Goal: Task Accomplishment & Management: Manage account settings

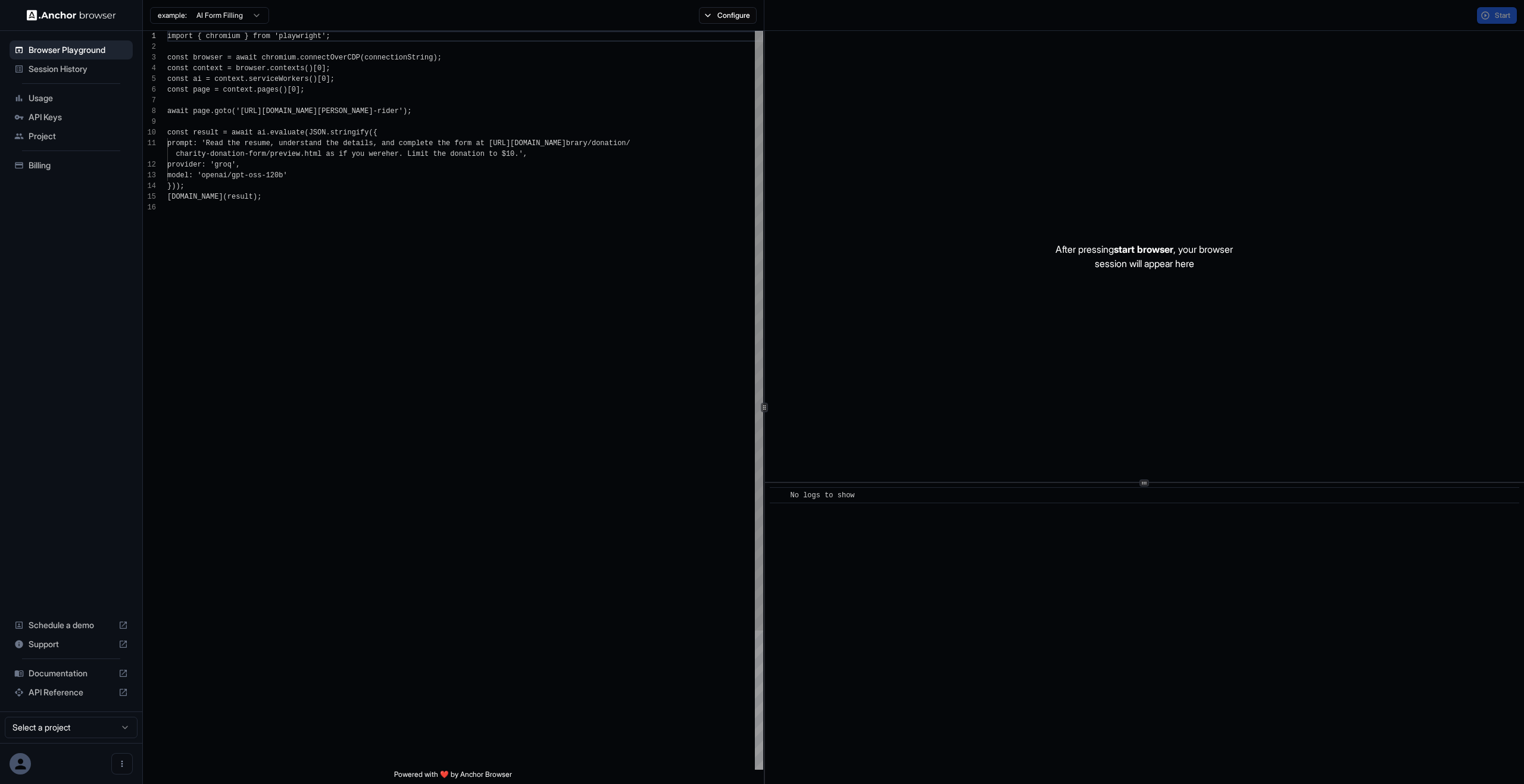
scroll to position [107, 0]
click at [70, 66] on span "Session History" at bounding box center [78, 69] width 99 height 12
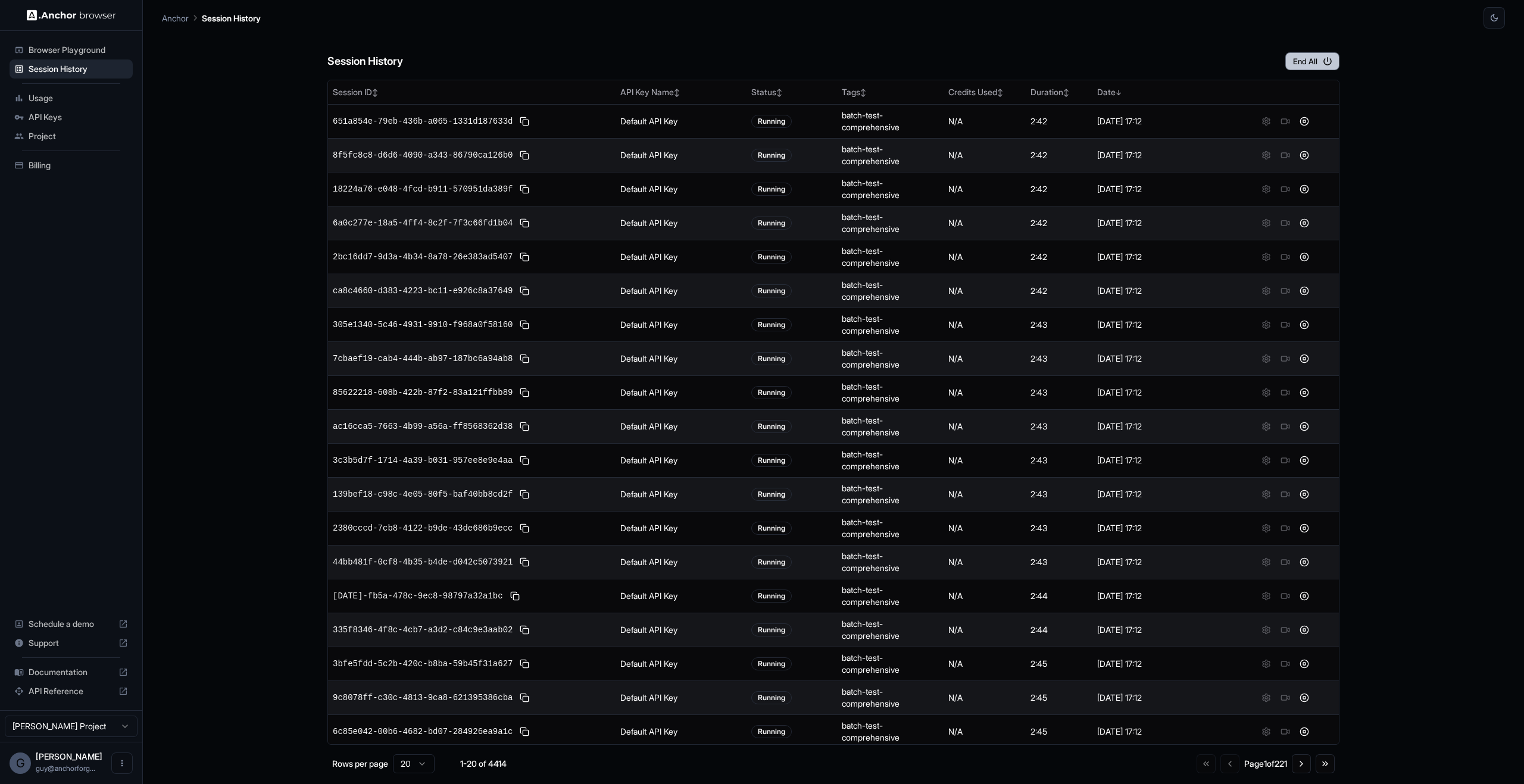
click at [1322, 69] on button "End All" at bounding box center [1313, 61] width 54 height 18
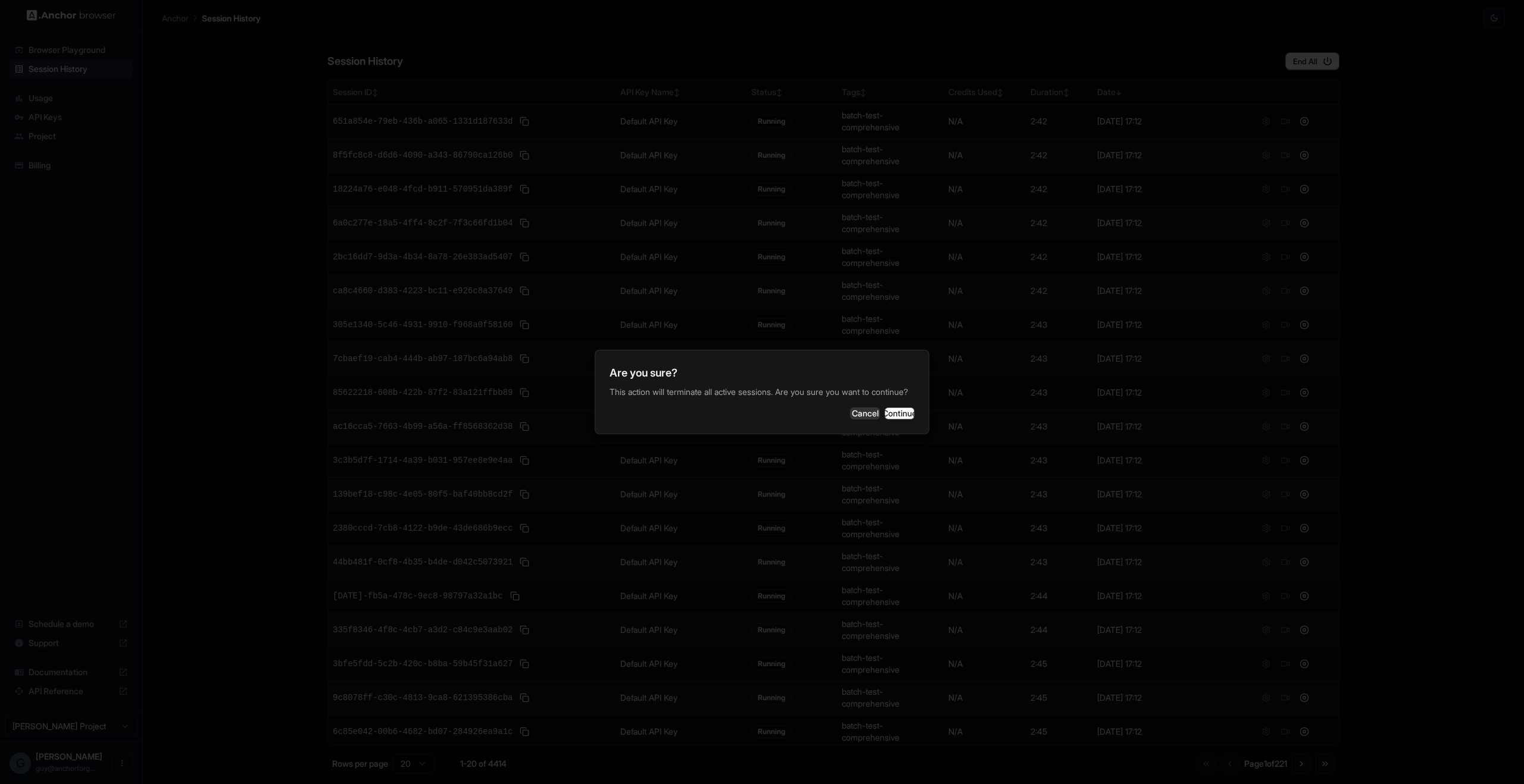
click at [908, 433] on div "Are you sure? This action will terminate all active sessions. Are you sure you …" at bounding box center [762, 392] width 335 height 85
click at [905, 419] on button "Continue" at bounding box center [899, 413] width 30 height 12
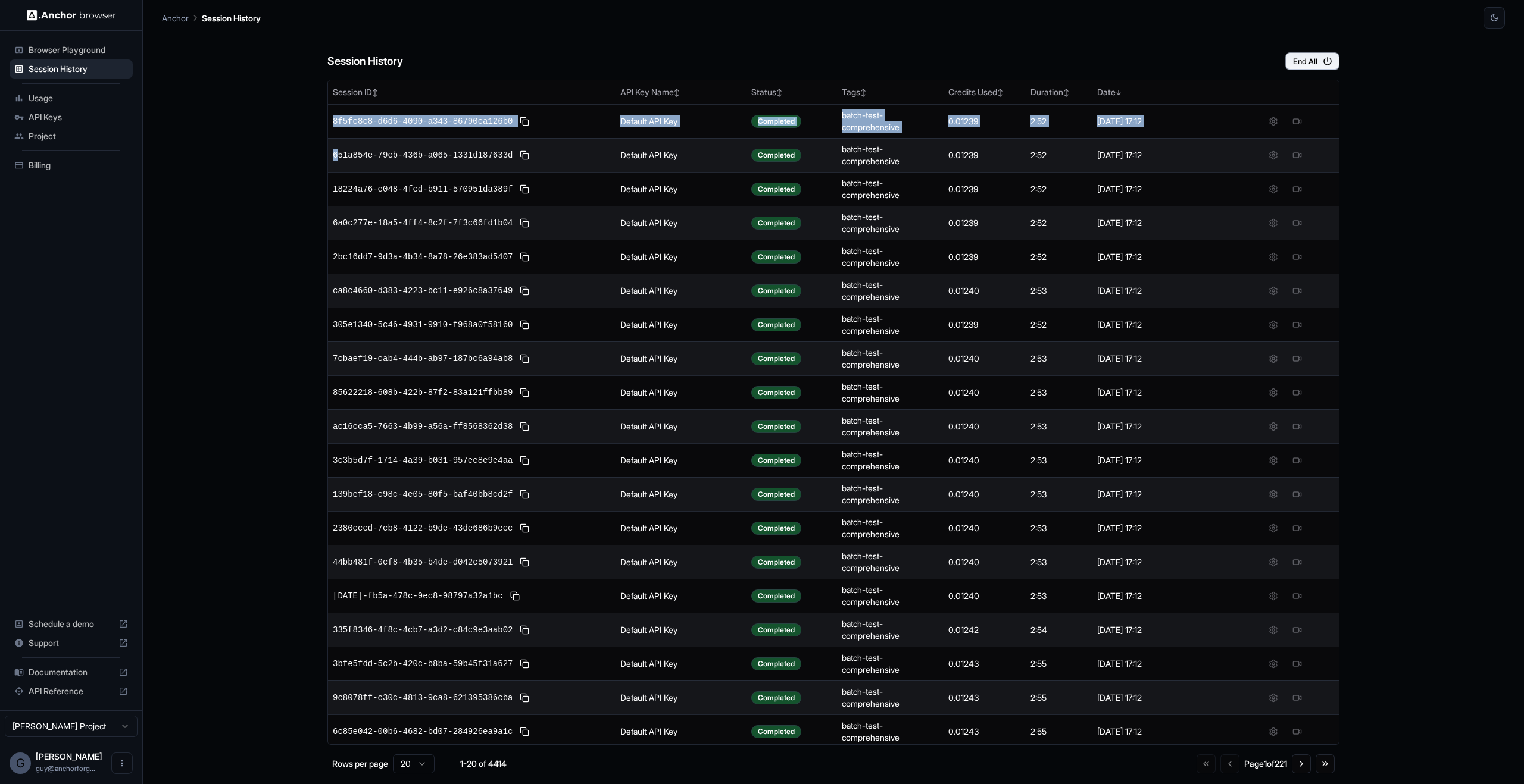
drag, startPoint x: 247, startPoint y: 148, endPoint x: 158, endPoint y: 140, distance: 89.4
click at [158, 140] on main "Anchor Session History Session History End All Session ID ↕ API Key Name ↕ Stat…" at bounding box center [833, 392] width 1381 height 784
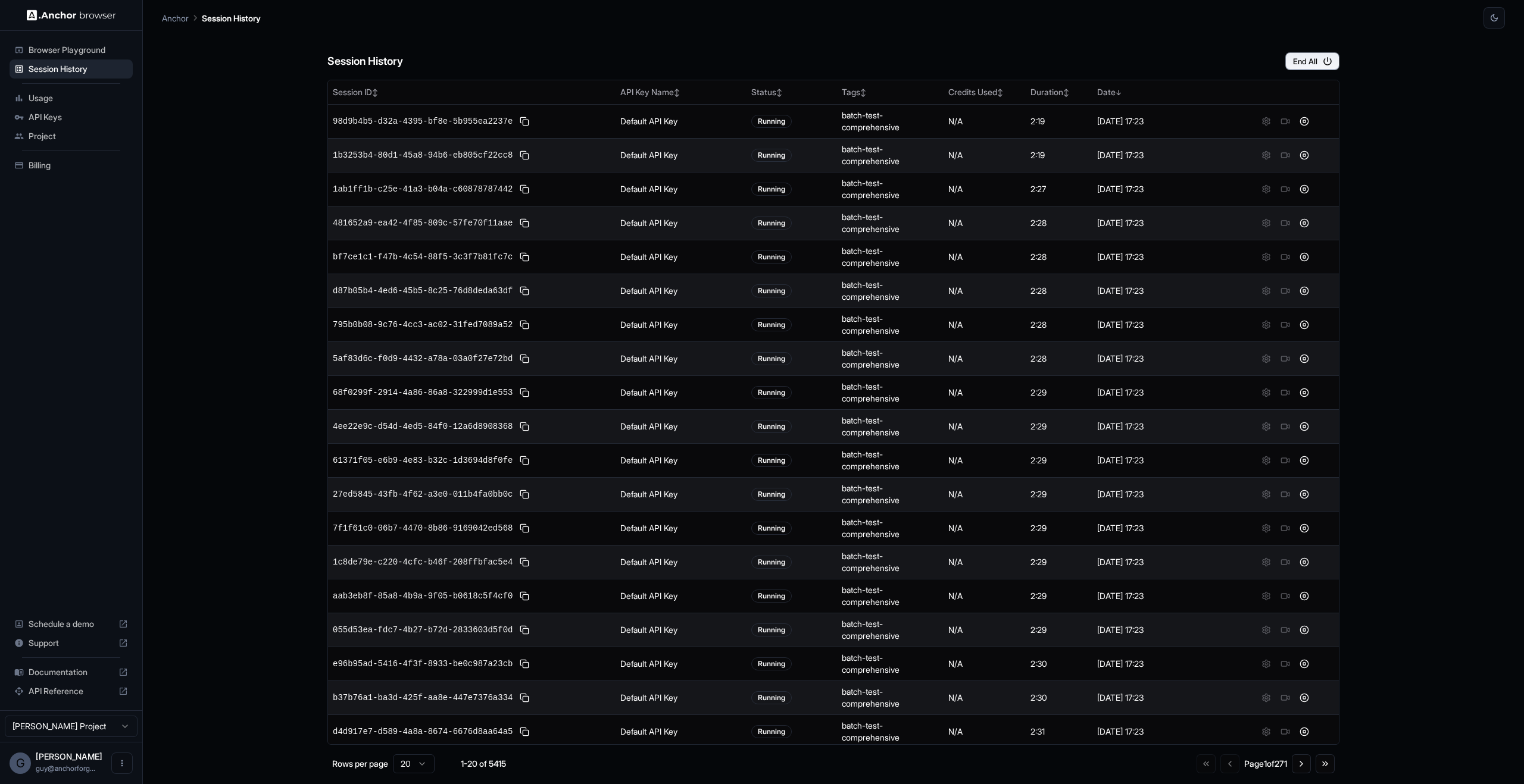
scroll to position [37, 0]
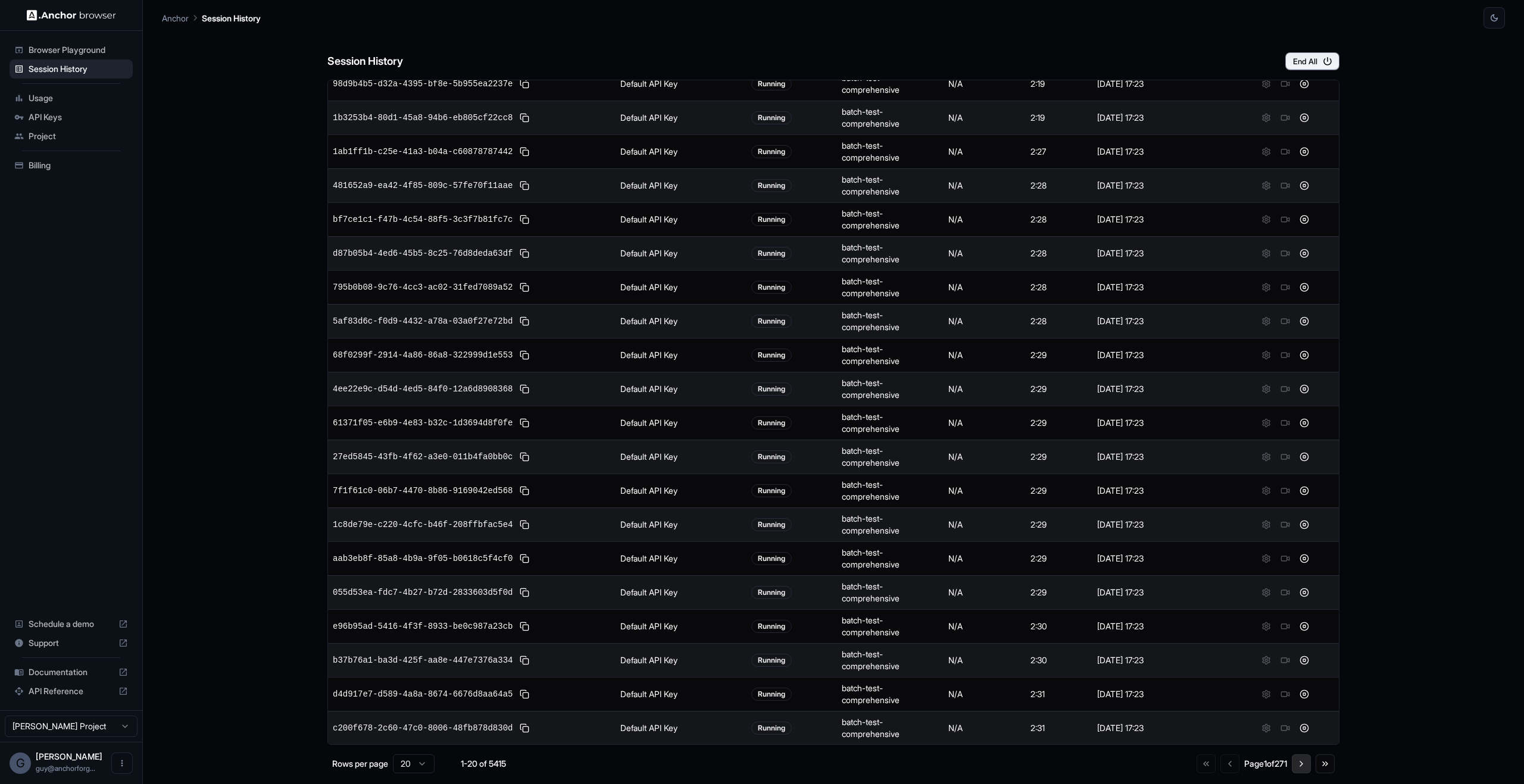
click at [1307, 765] on button "Go to next page" at bounding box center [1301, 764] width 19 height 19
click at [1306, 764] on button "Go to next page" at bounding box center [1301, 764] width 19 height 19
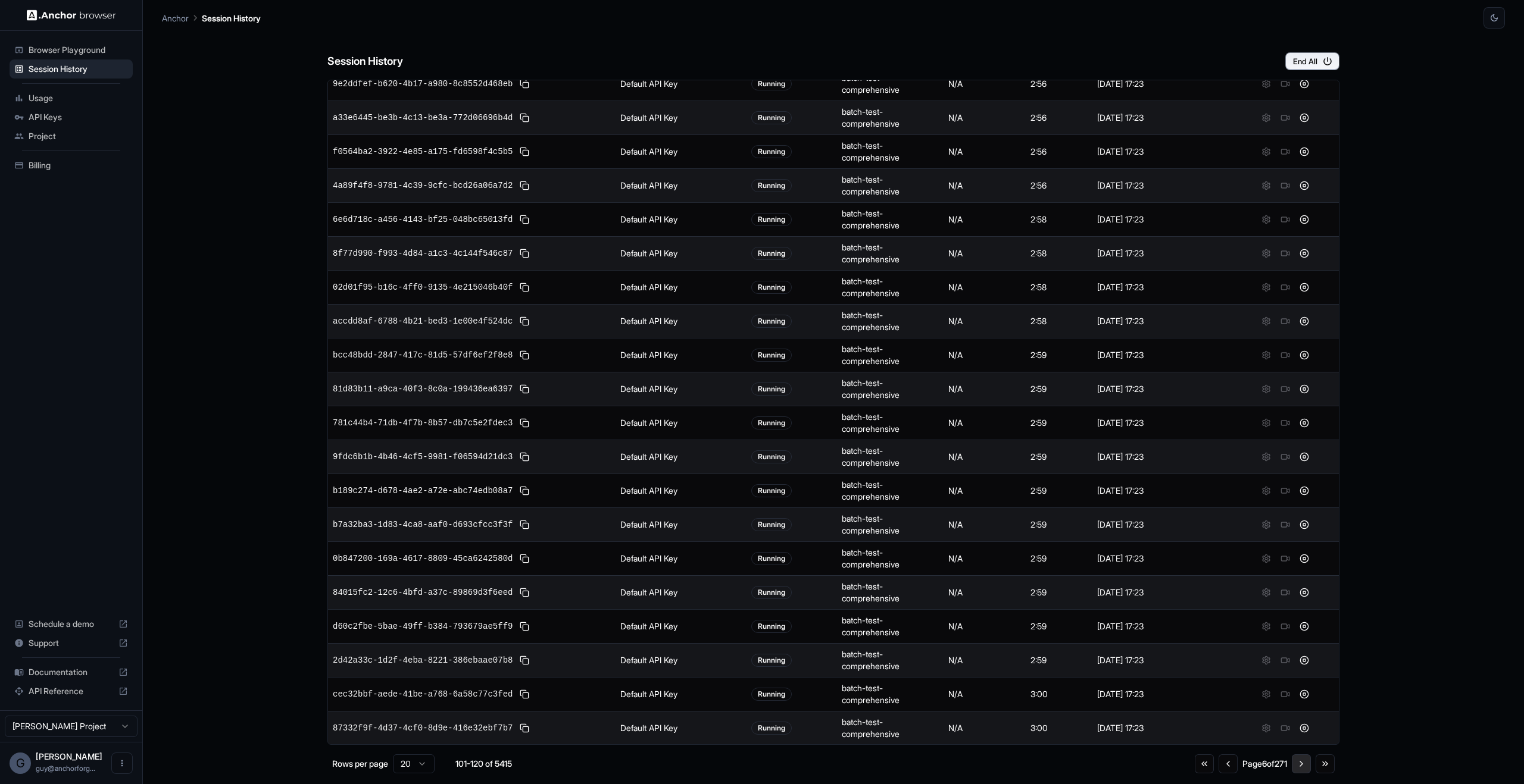
click at [1306, 764] on button "Go to next page" at bounding box center [1301, 764] width 19 height 19
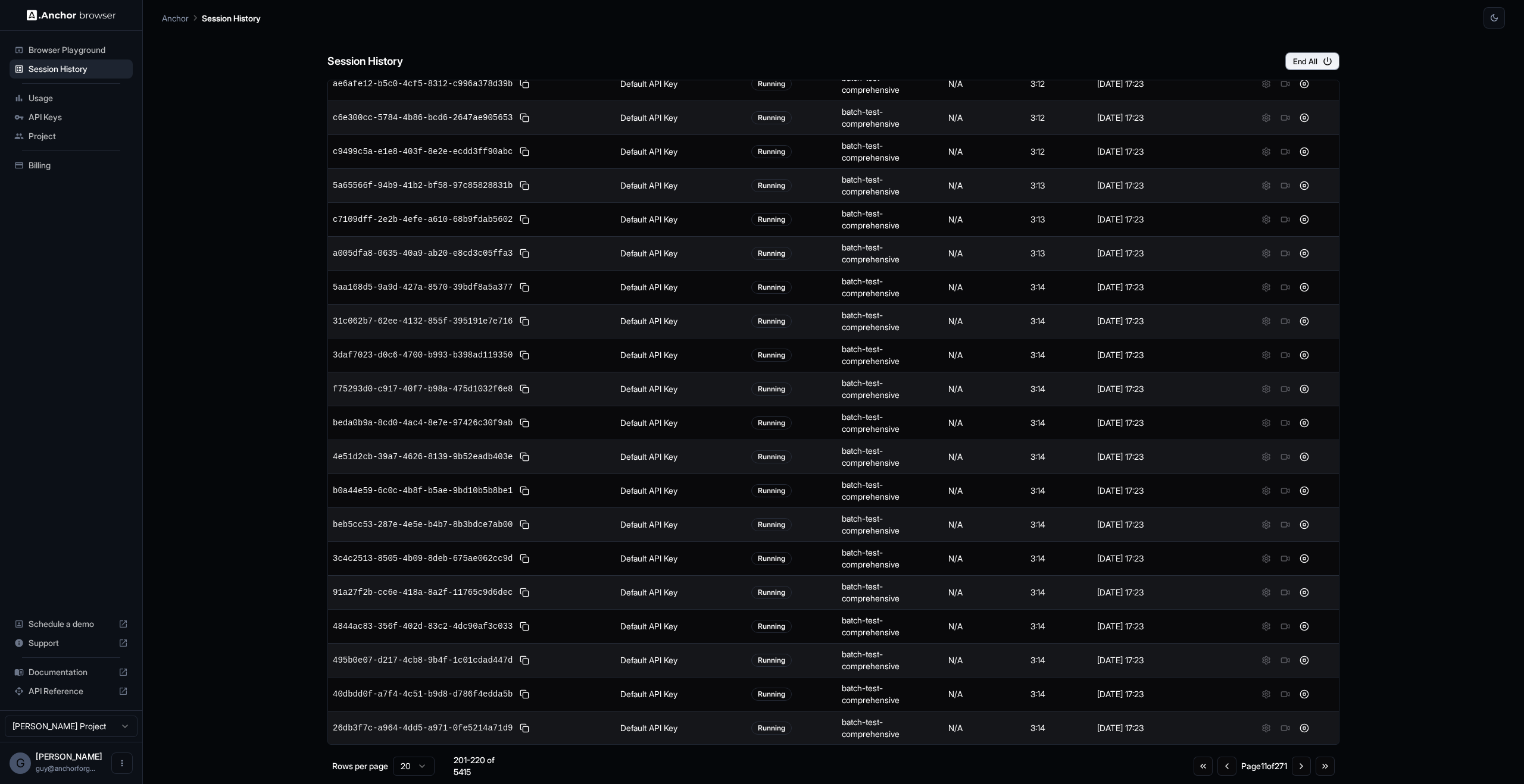
click at [75, 88] on div "Usage" at bounding box center [70, 98] width 123 height 19
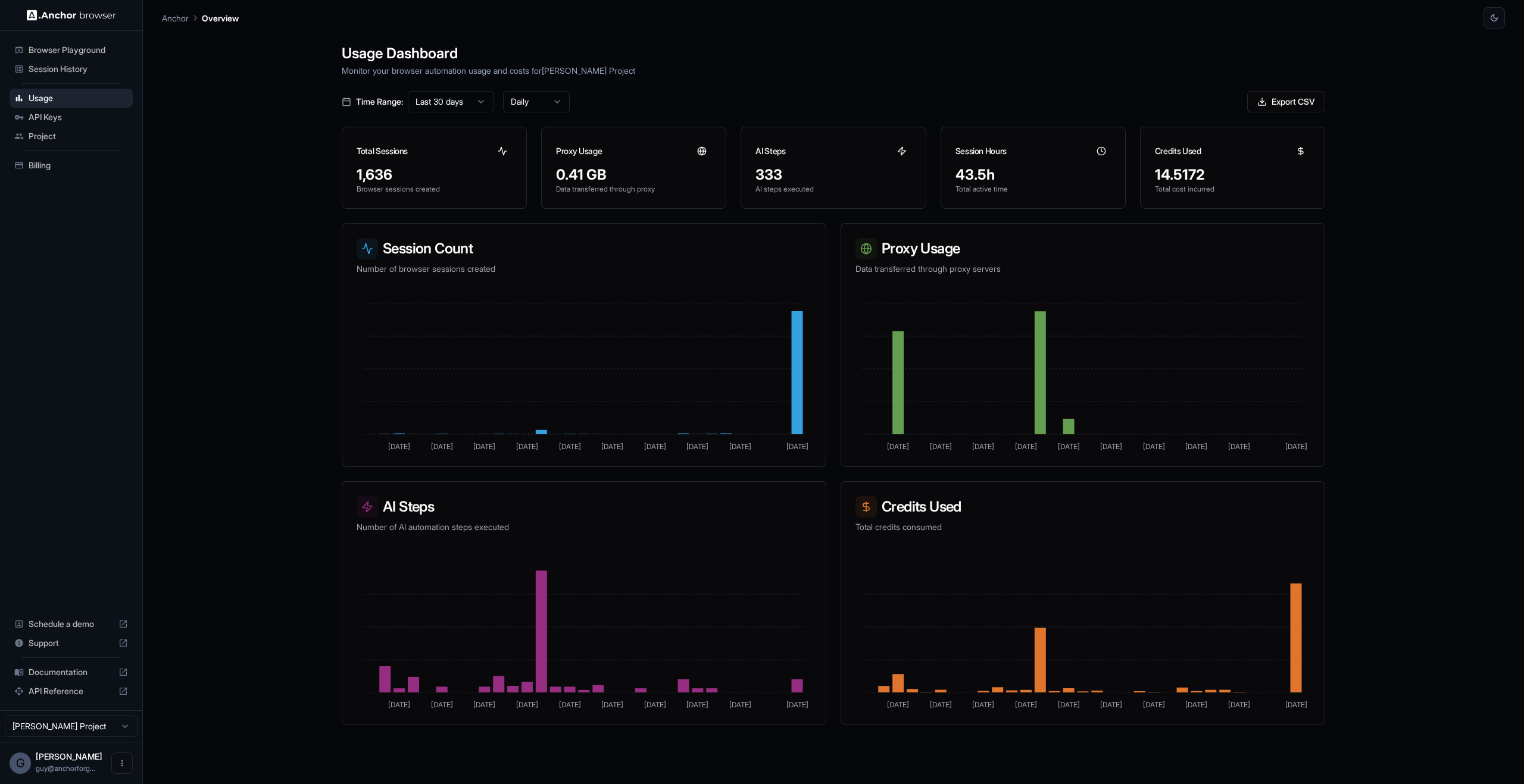
click at [475, 101] on html "Browser Playground Session History Usage API Keys Project Billing Schedule a de…" at bounding box center [762, 392] width 1524 height 784
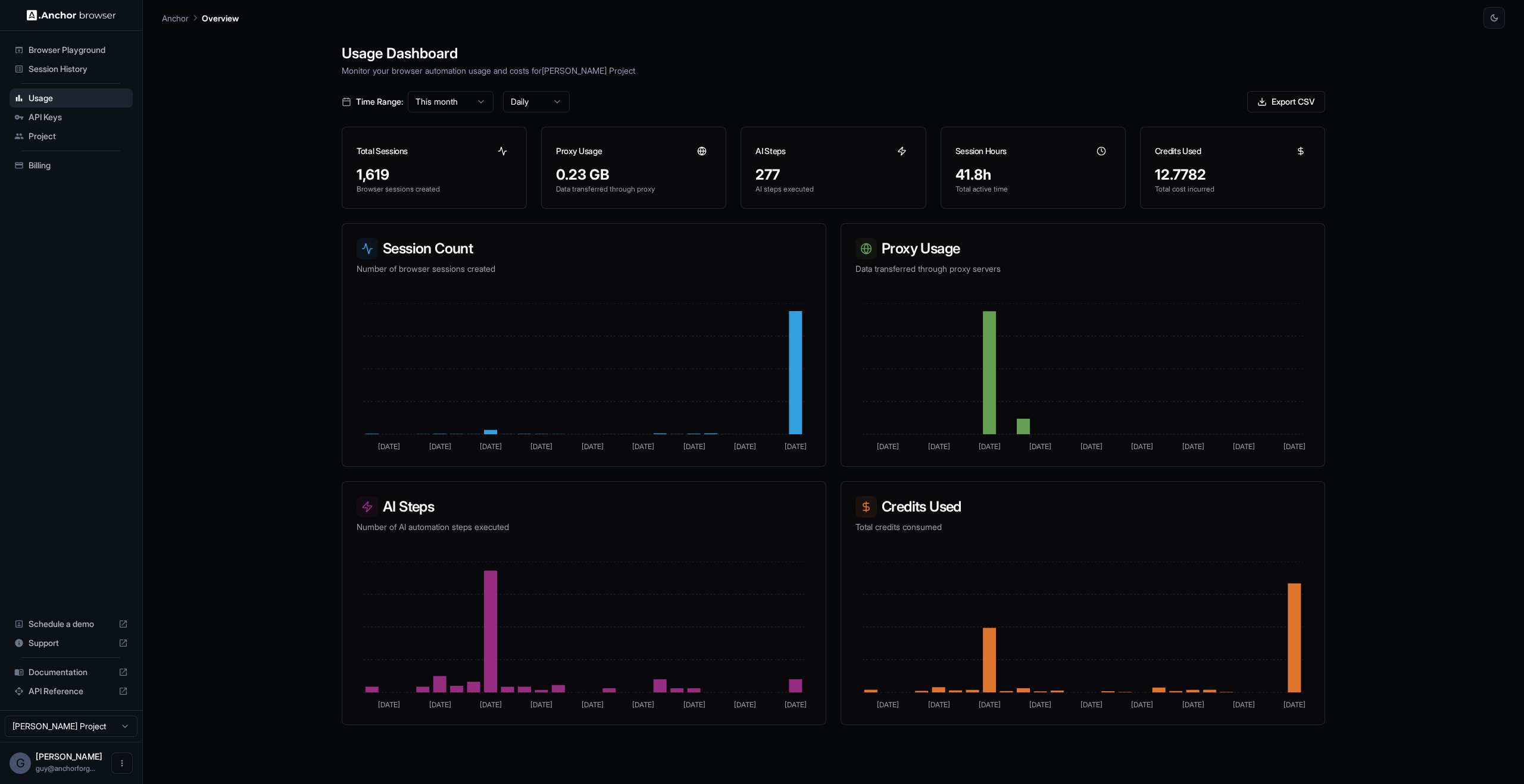
click at [81, 36] on ul "Browser Playground Session History Usage API Keys Project Billing" at bounding box center [71, 108] width 132 height 144
click at [80, 67] on span "Session History" at bounding box center [78, 69] width 99 height 12
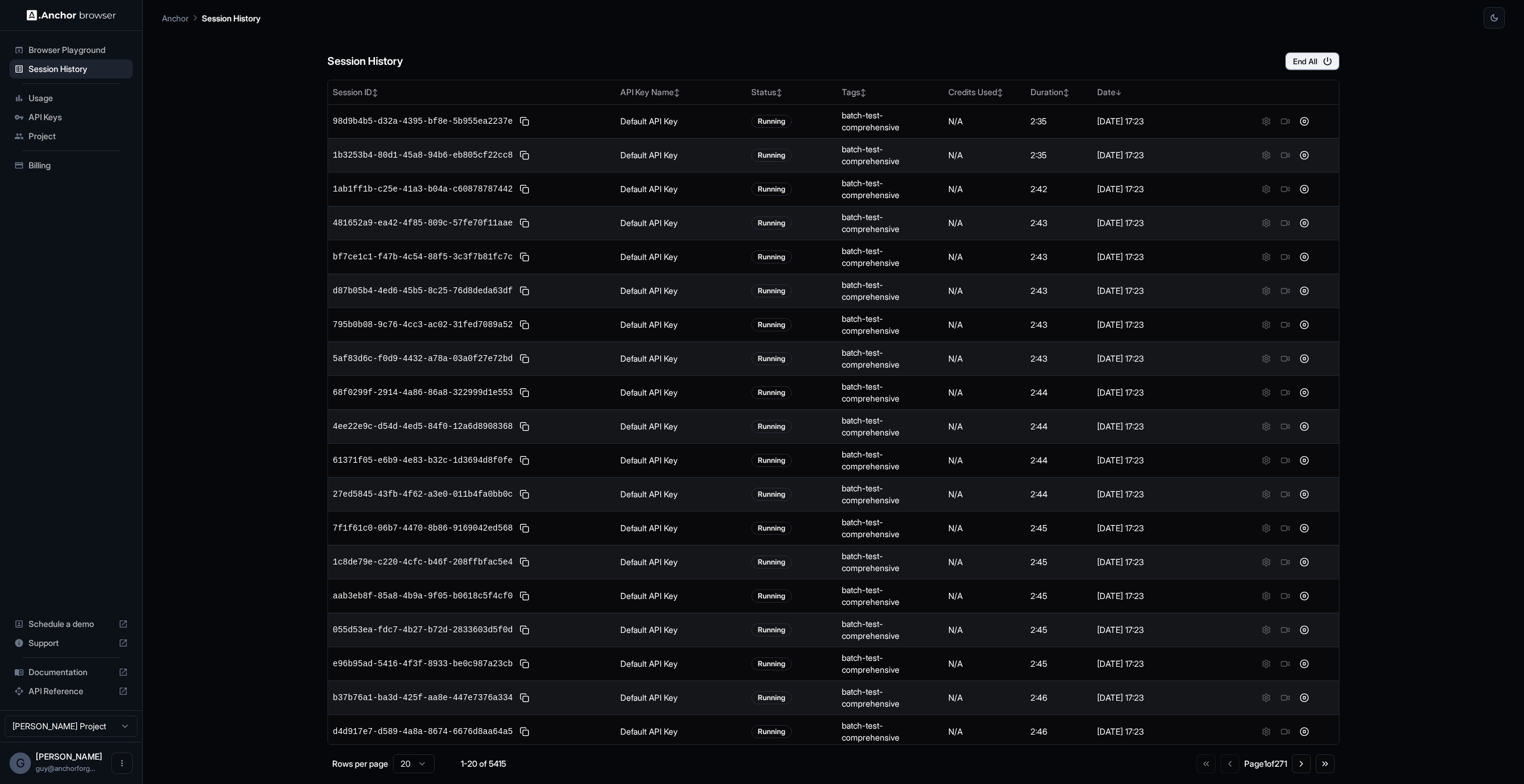
click at [1307, 50] on div "Session History End All" at bounding box center [834, 49] width 1012 height 42
click at [1307, 54] on button "End All" at bounding box center [1313, 61] width 54 height 18
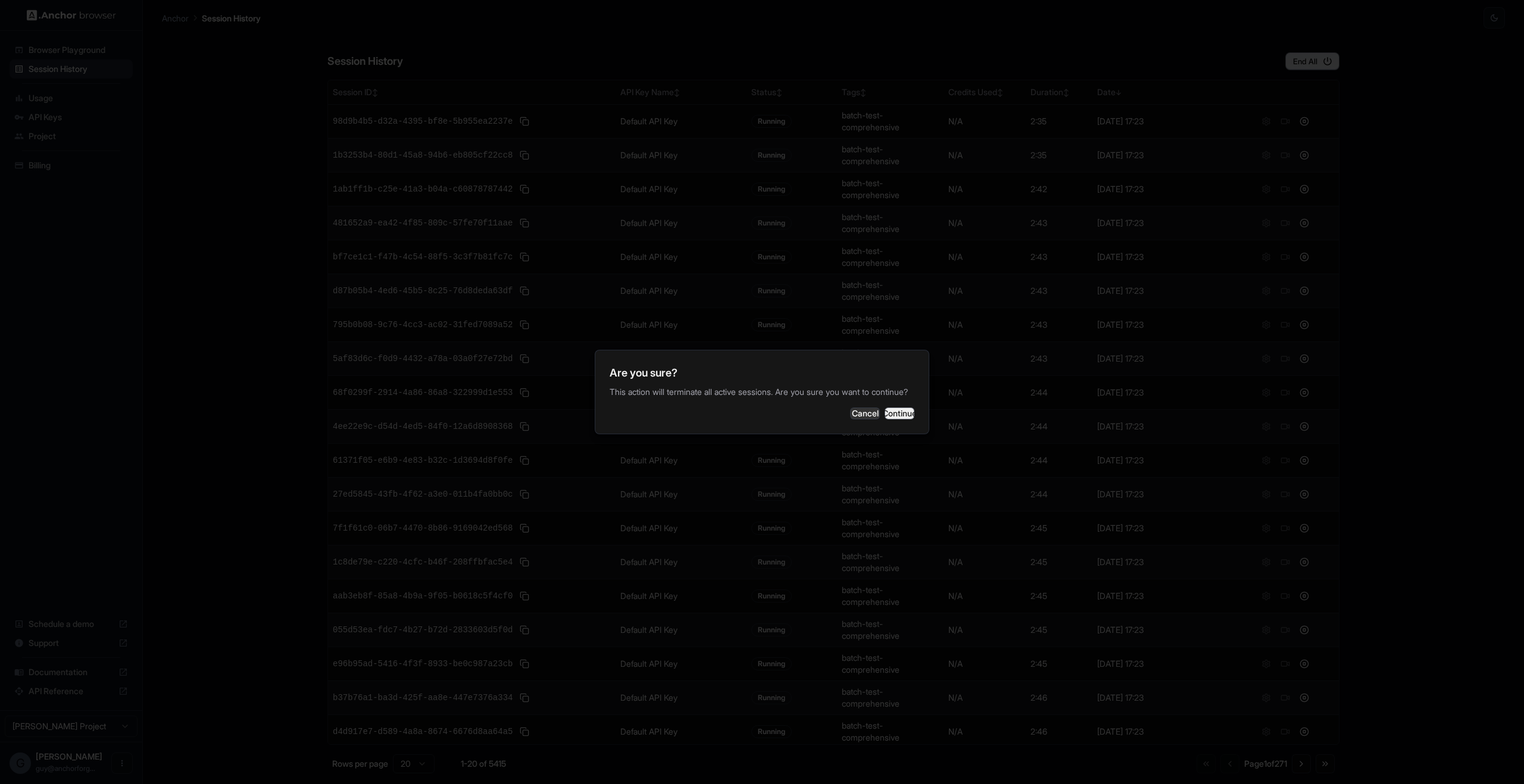
click at [908, 419] on button "Continue" at bounding box center [899, 413] width 30 height 12
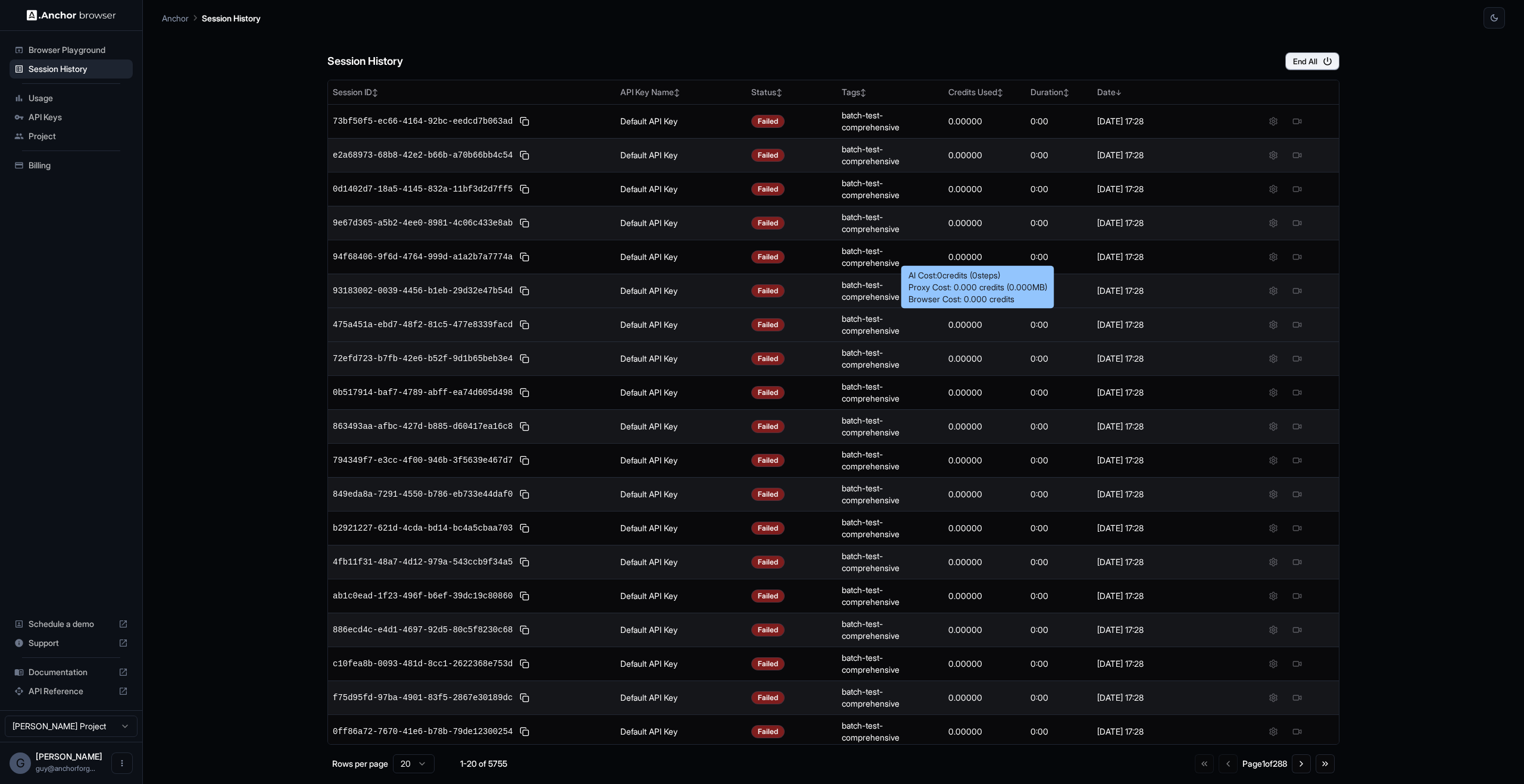
scroll to position [37, 0]
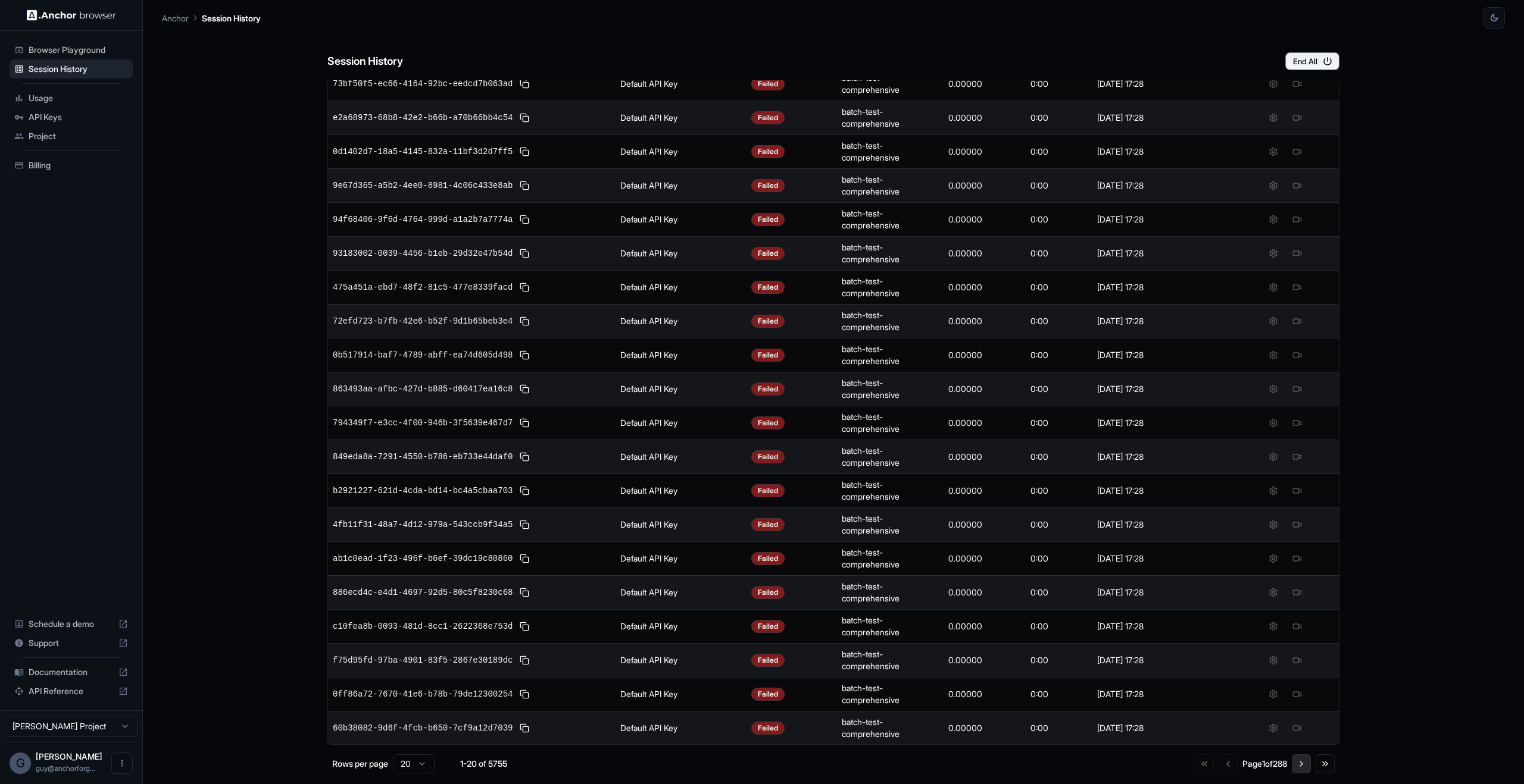
click at [1296, 769] on button "Go to next page" at bounding box center [1301, 764] width 19 height 19
click at [1298, 767] on button "Go to next page" at bounding box center [1301, 764] width 19 height 19
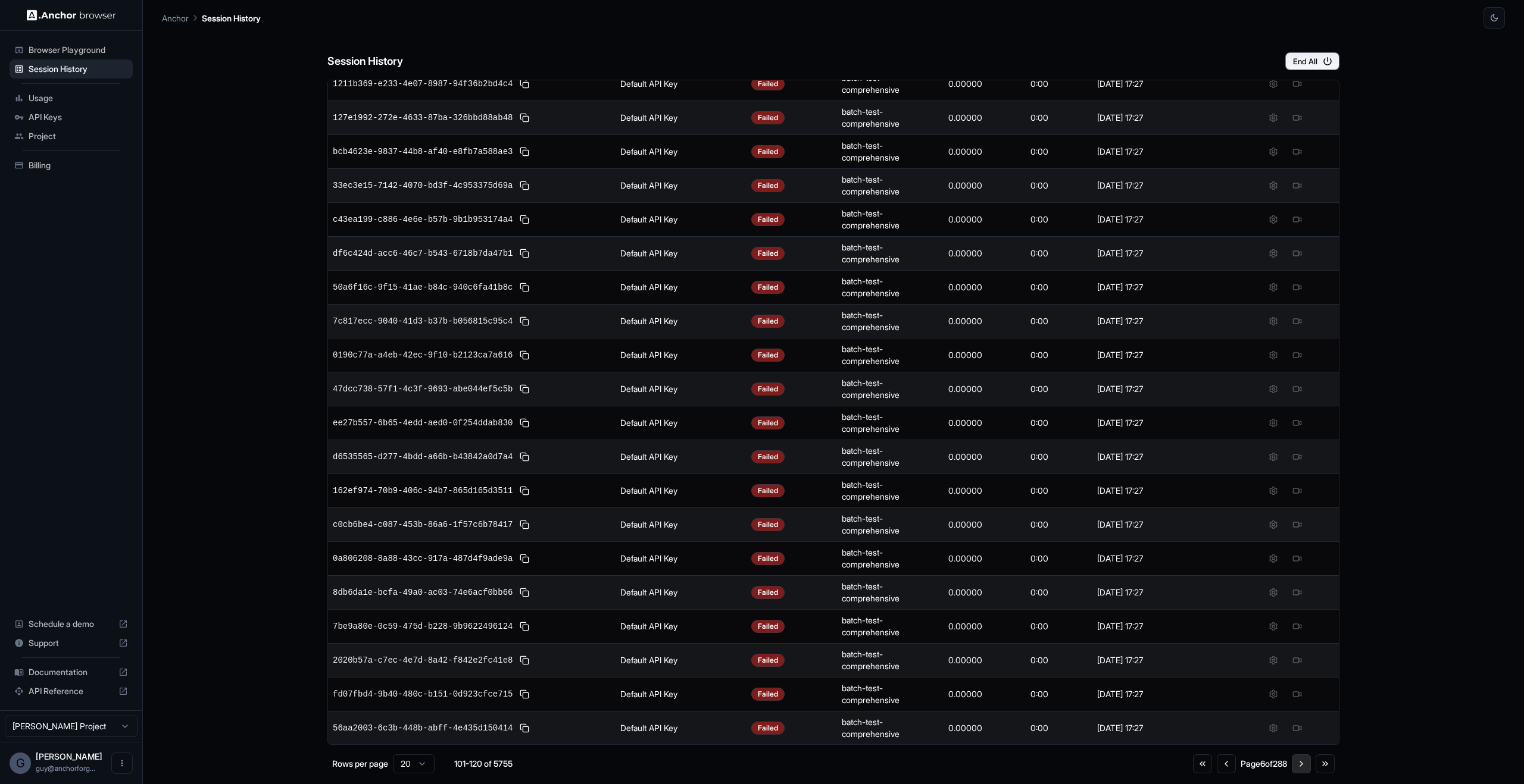
click at [1298, 767] on button "Go to next page" at bounding box center [1301, 764] width 19 height 19
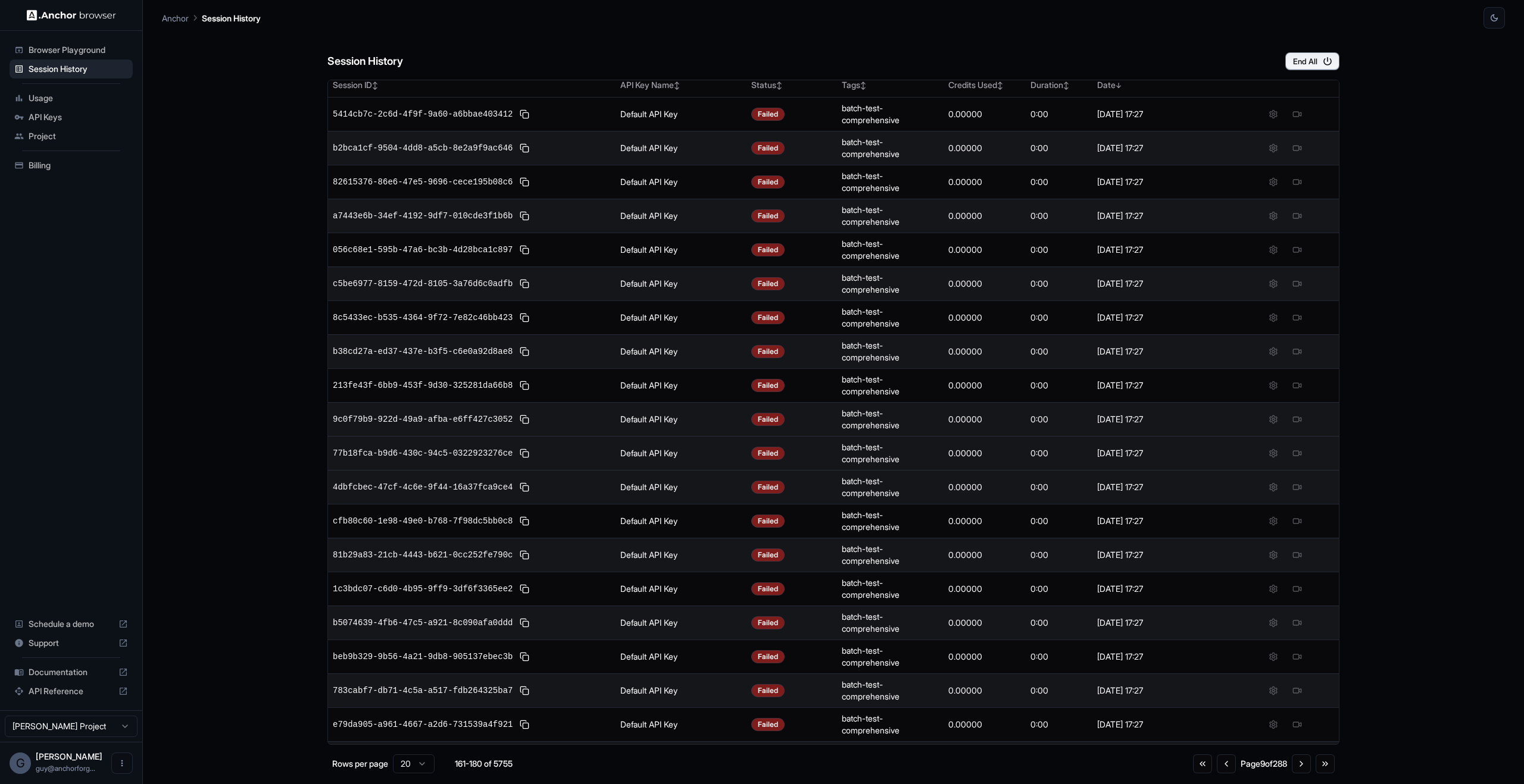
scroll to position [0, 0]
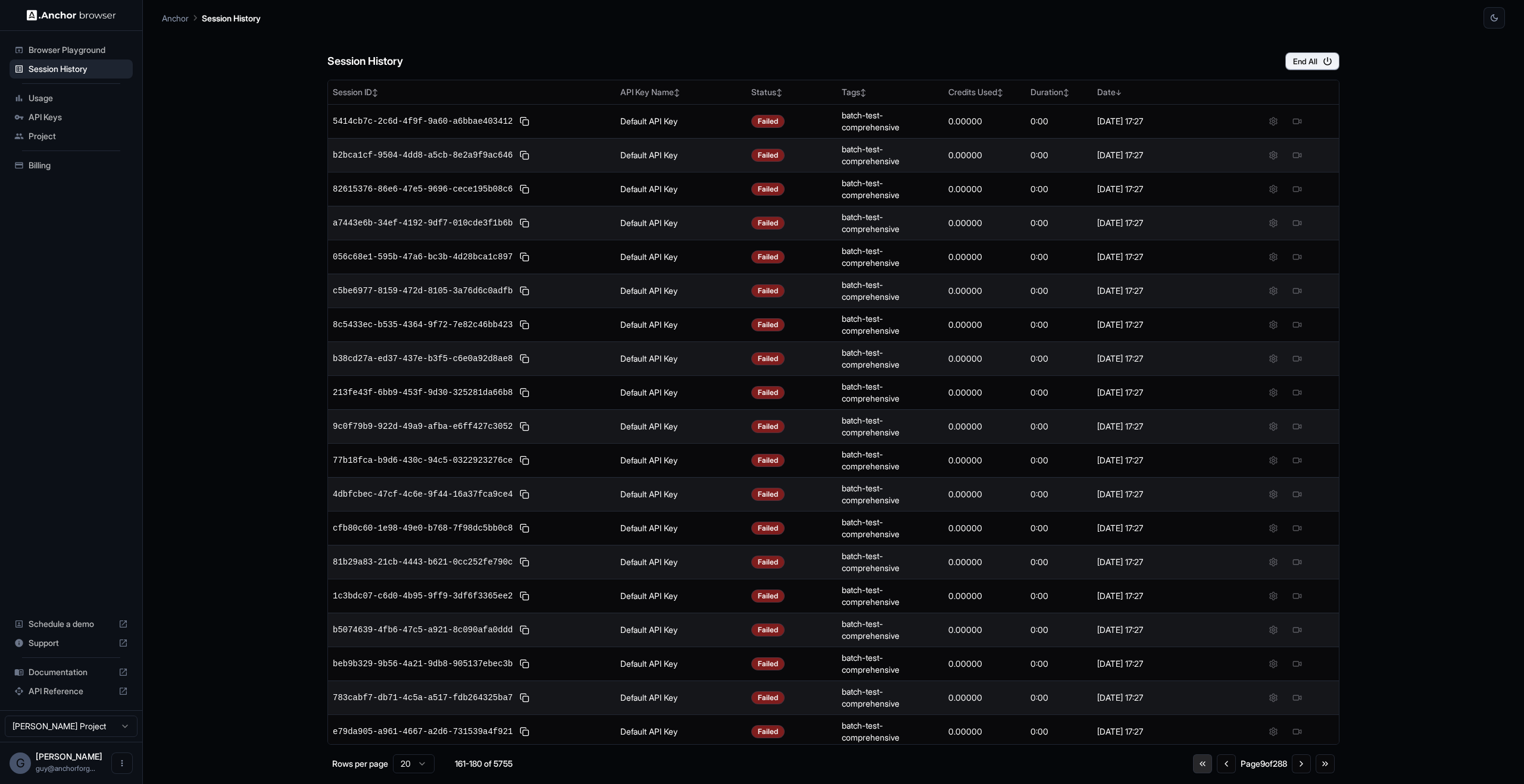
click at [1193, 770] on button "Go to first page" at bounding box center [1202, 764] width 19 height 19
click at [261, 273] on div "Session History End All Session ID ↕ API Key Name ↕ Status ↕ Tags ↕ Credits Use…" at bounding box center [834, 406] width 1343 height 755
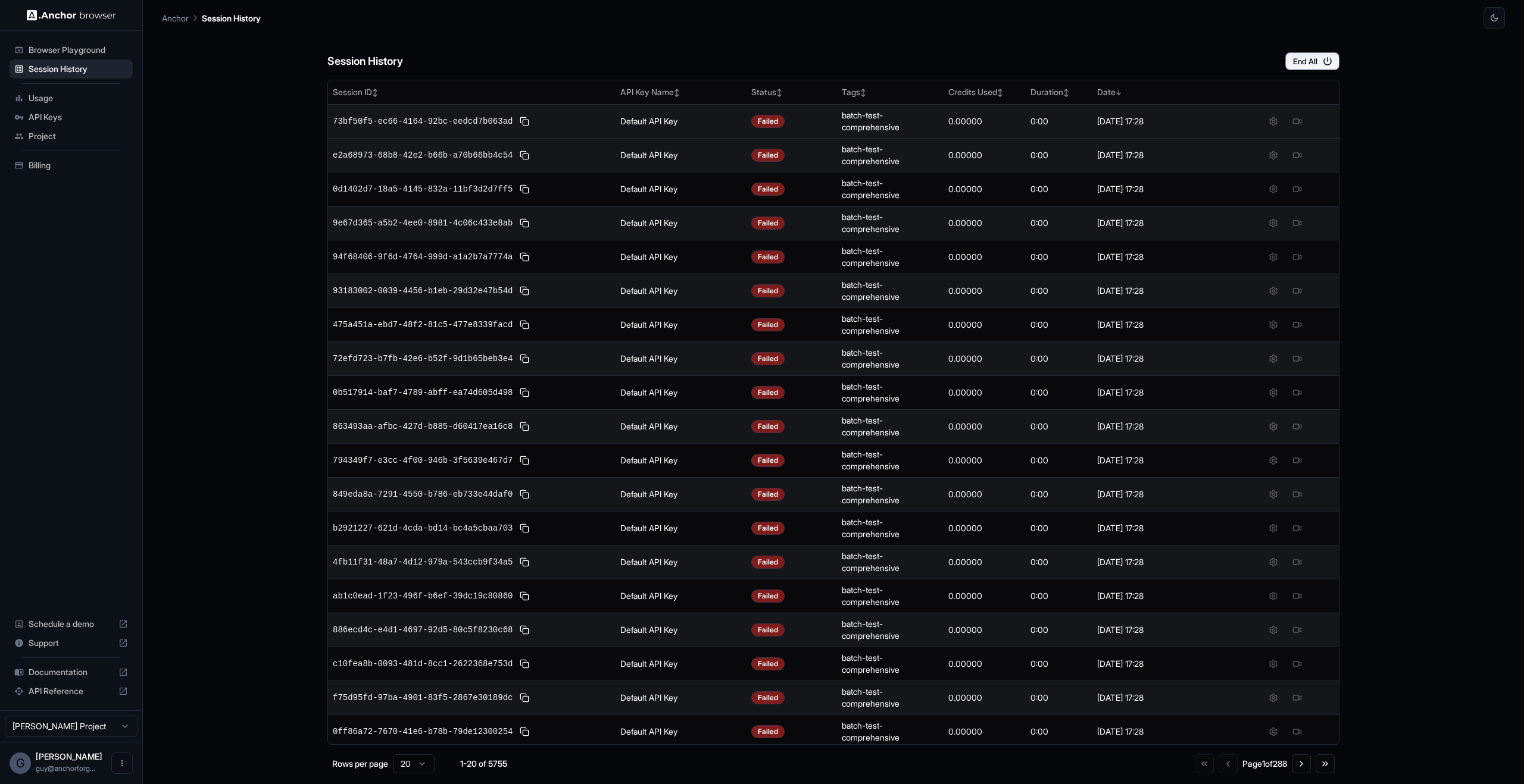
click at [448, 122] on span "73bf50f5-ec66-4164-92bc-eedcd7b063ad" at bounding box center [423, 121] width 180 height 12
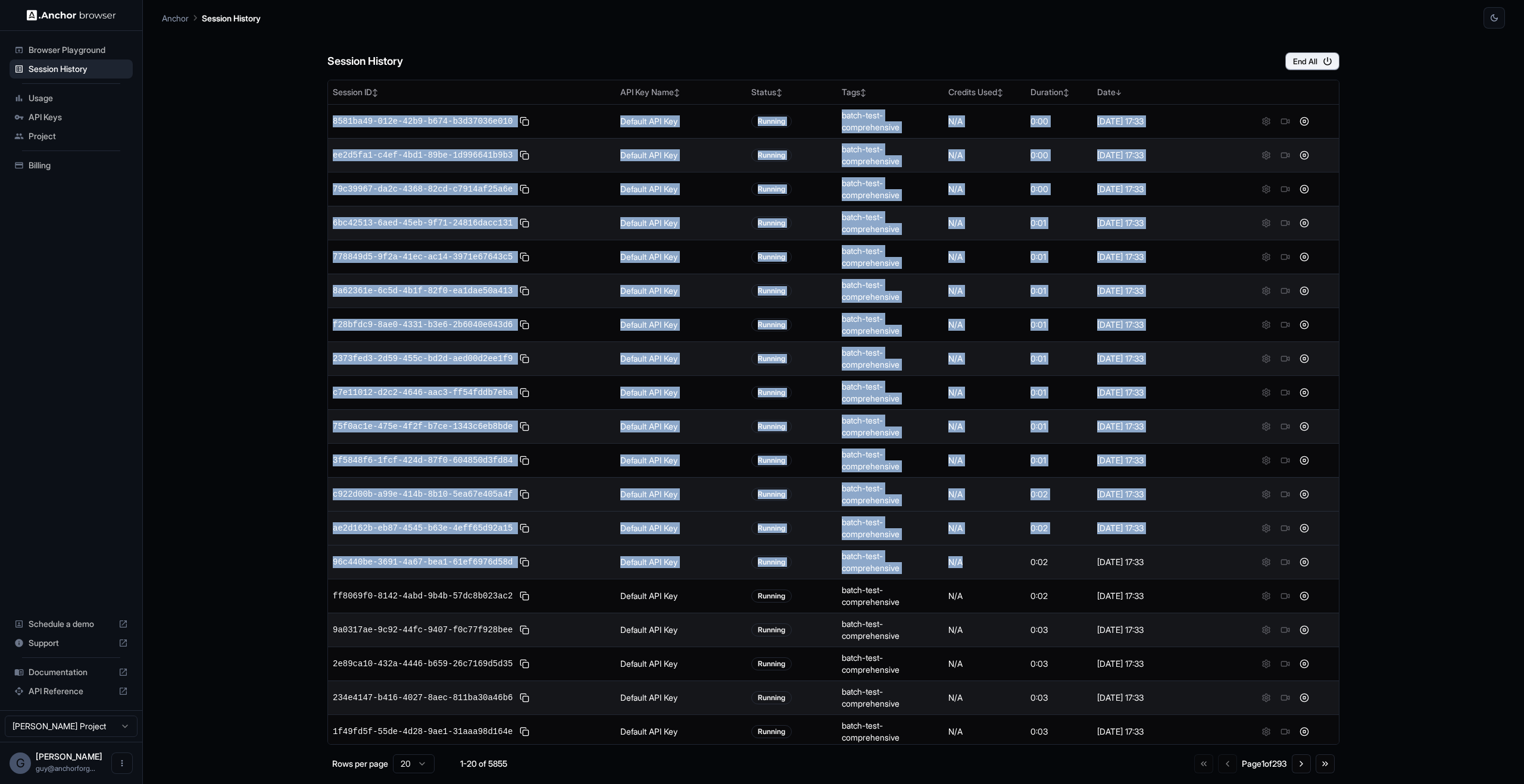
drag, startPoint x: 719, startPoint y: 55, endPoint x: 991, endPoint y: 533, distance: 550.0
click at [997, 557] on div "Session History End All Session ID ↕ API Key Name ↕ Status ↕ Tags ↕ Credits Use…" at bounding box center [834, 406] width 1012 height 755
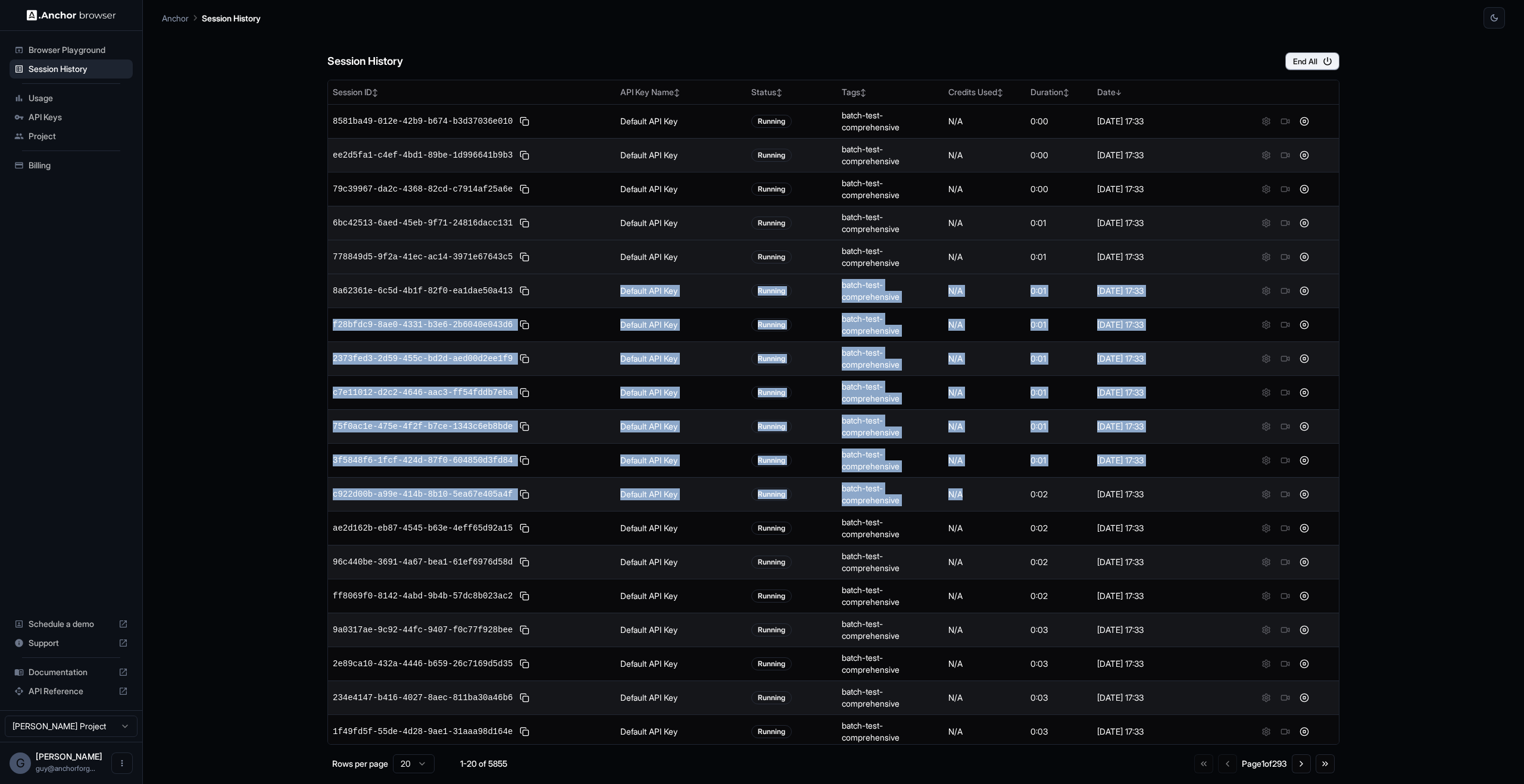
drag, startPoint x: 981, startPoint y: 492, endPoint x: 711, endPoint y: 268, distance: 350.8
click at [711, 268] on tbody "8581ba49-012e-42b9-b674-b3d37036e010 Default API Key Running batch-test-compreh…" at bounding box center [833, 443] width 1011 height 678
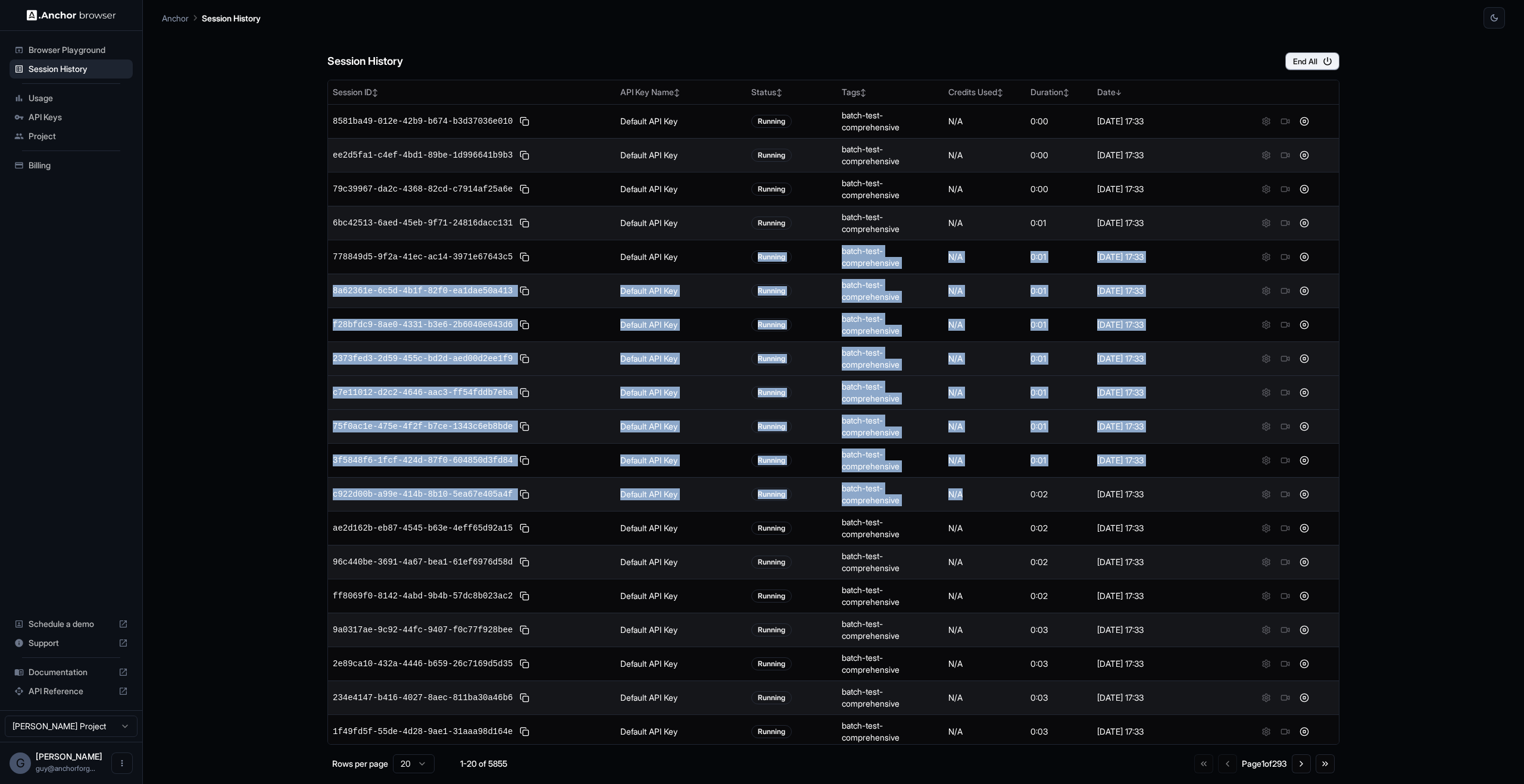
click at [645, 399] on td "Default API Key" at bounding box center [681, 392] width 132 height 34
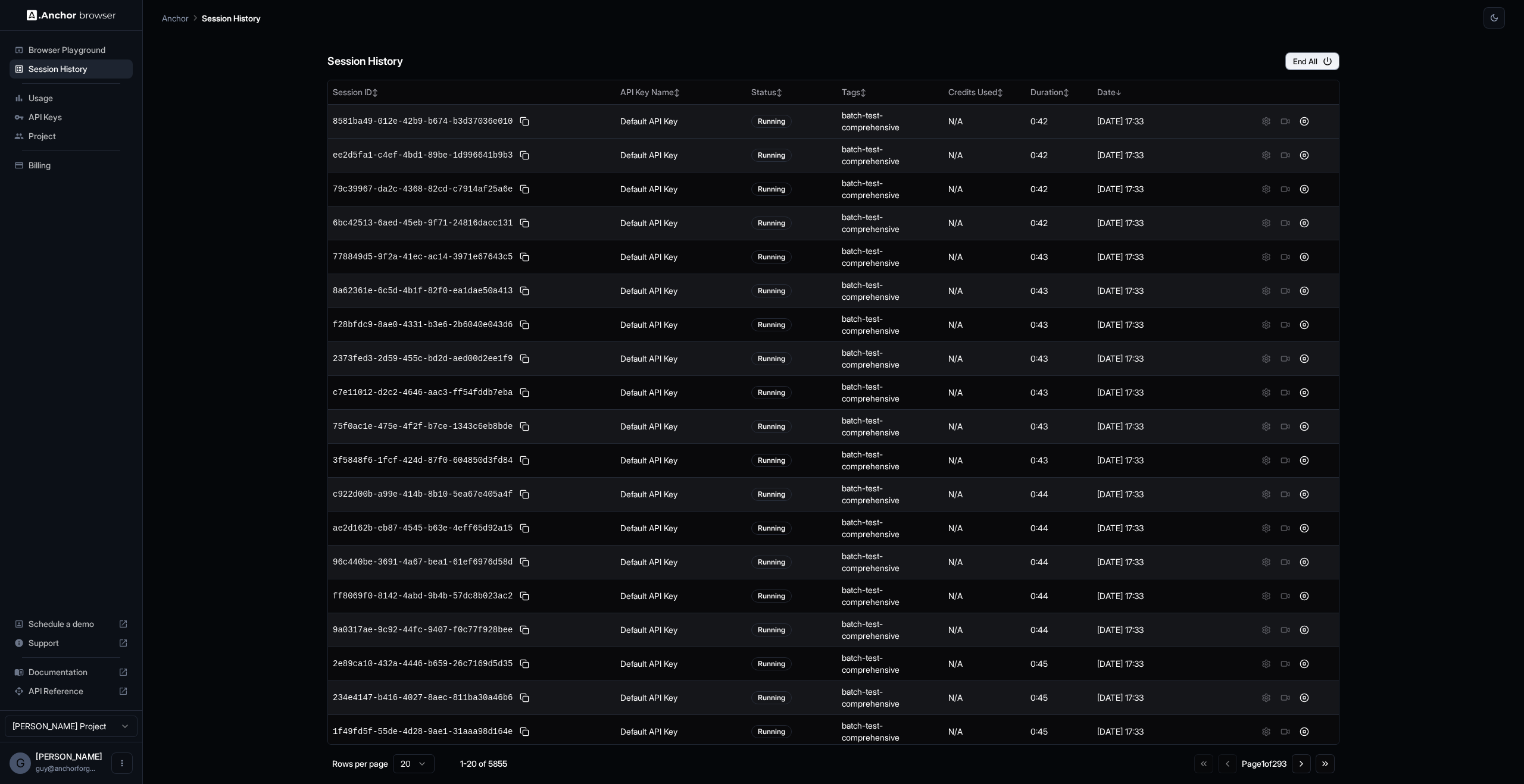
click at [471, 126] on span "8581ba49-012e-42b9-b674-b3d37036e010" at bounding box center [423, 121] width 180 height 12
click at [535, 118] on div "8581ba49-012e-42b9-b674-b3d37036e010" at bounding box center [471, 121] width 278 height 14
click at [528, 119] on button at bounding box center [524, 121] width 14 height 14
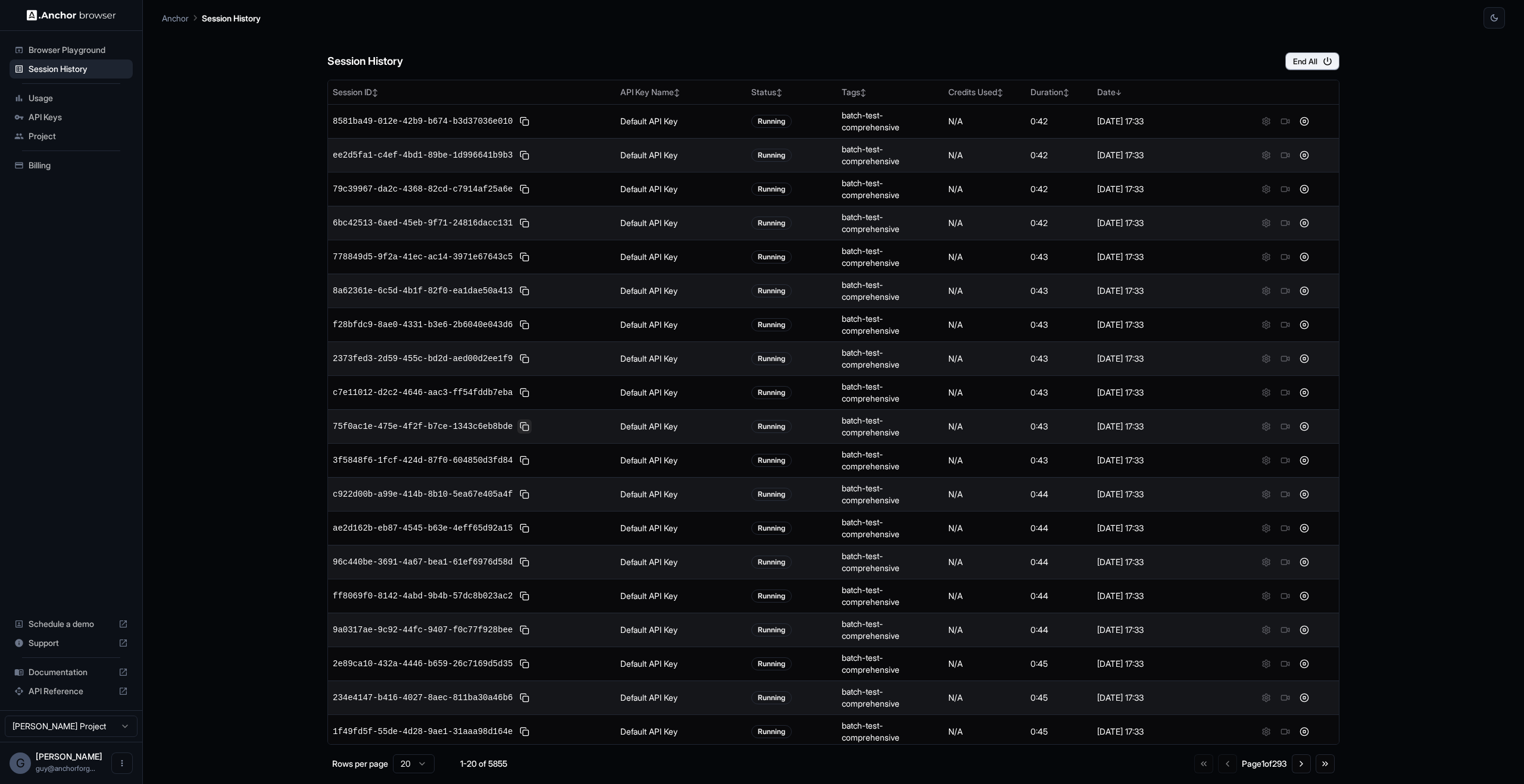
click at [523, 433] on button at bounding box center [524, 426] width 14 height 14
click at [1297, 425] on button at bounding box center [1304, 426] width 14 height 14
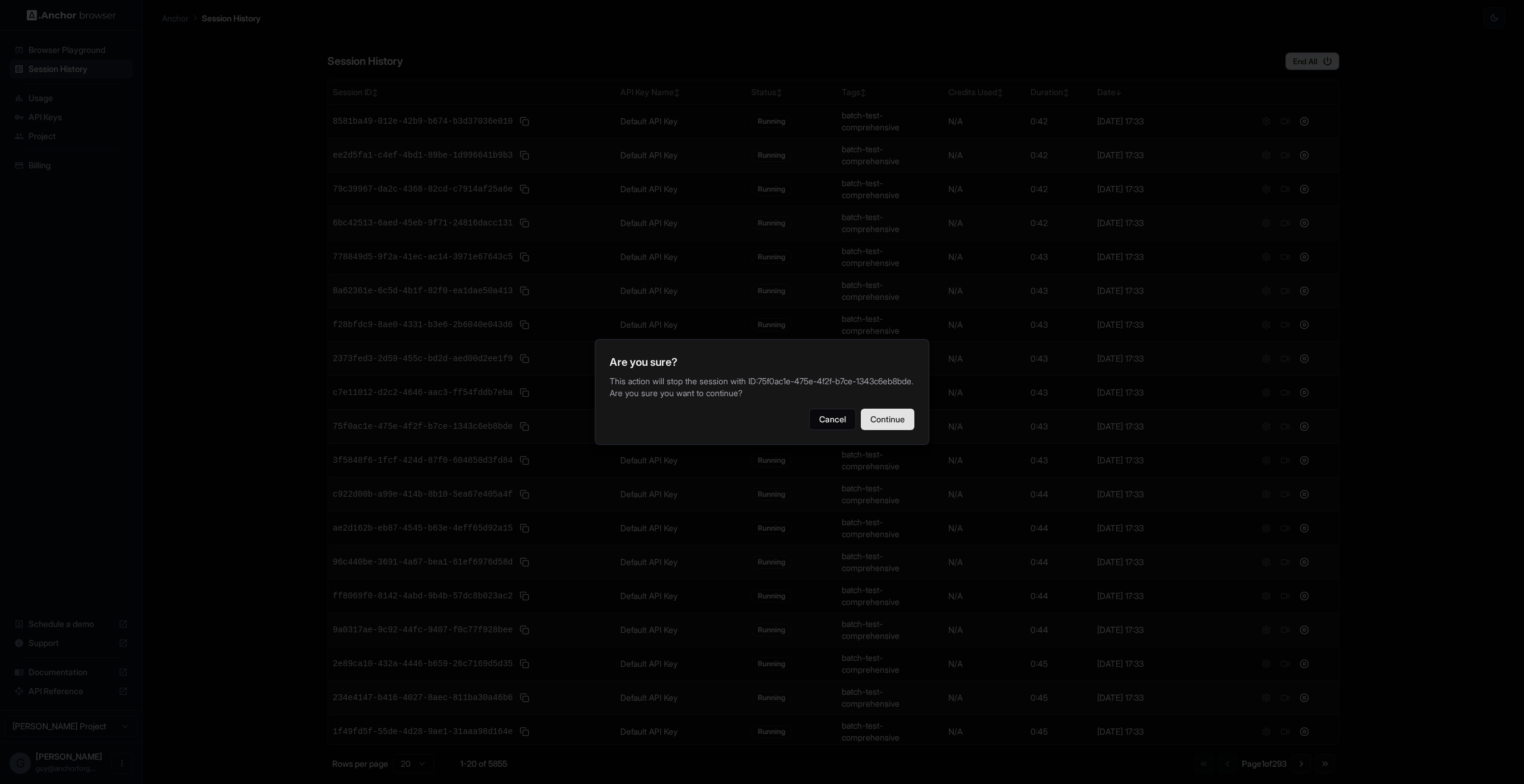
click at [868, 430] on button "Continue" at bounding box center [887, 419] width 53 height 21
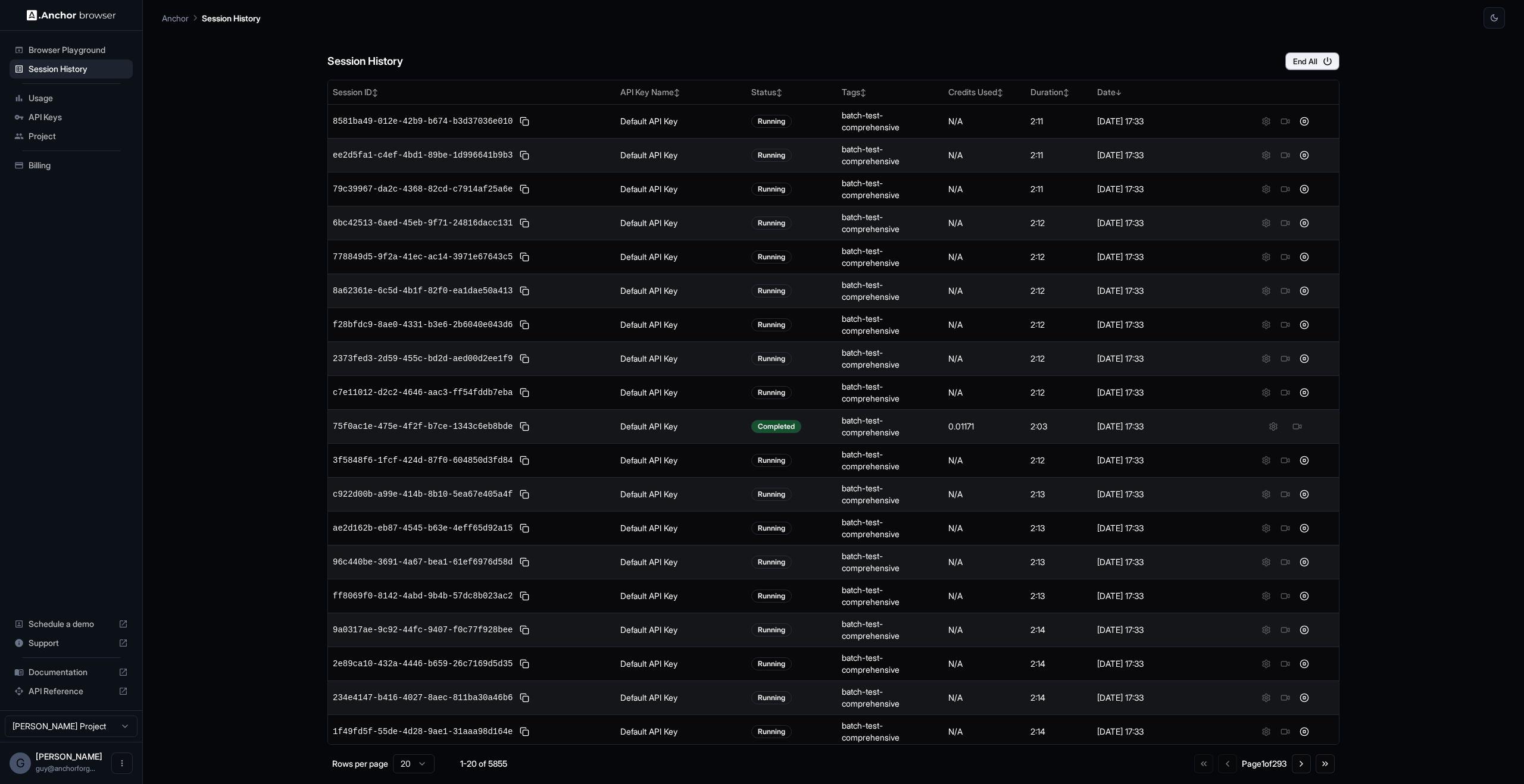
scroll to position [37, 0]
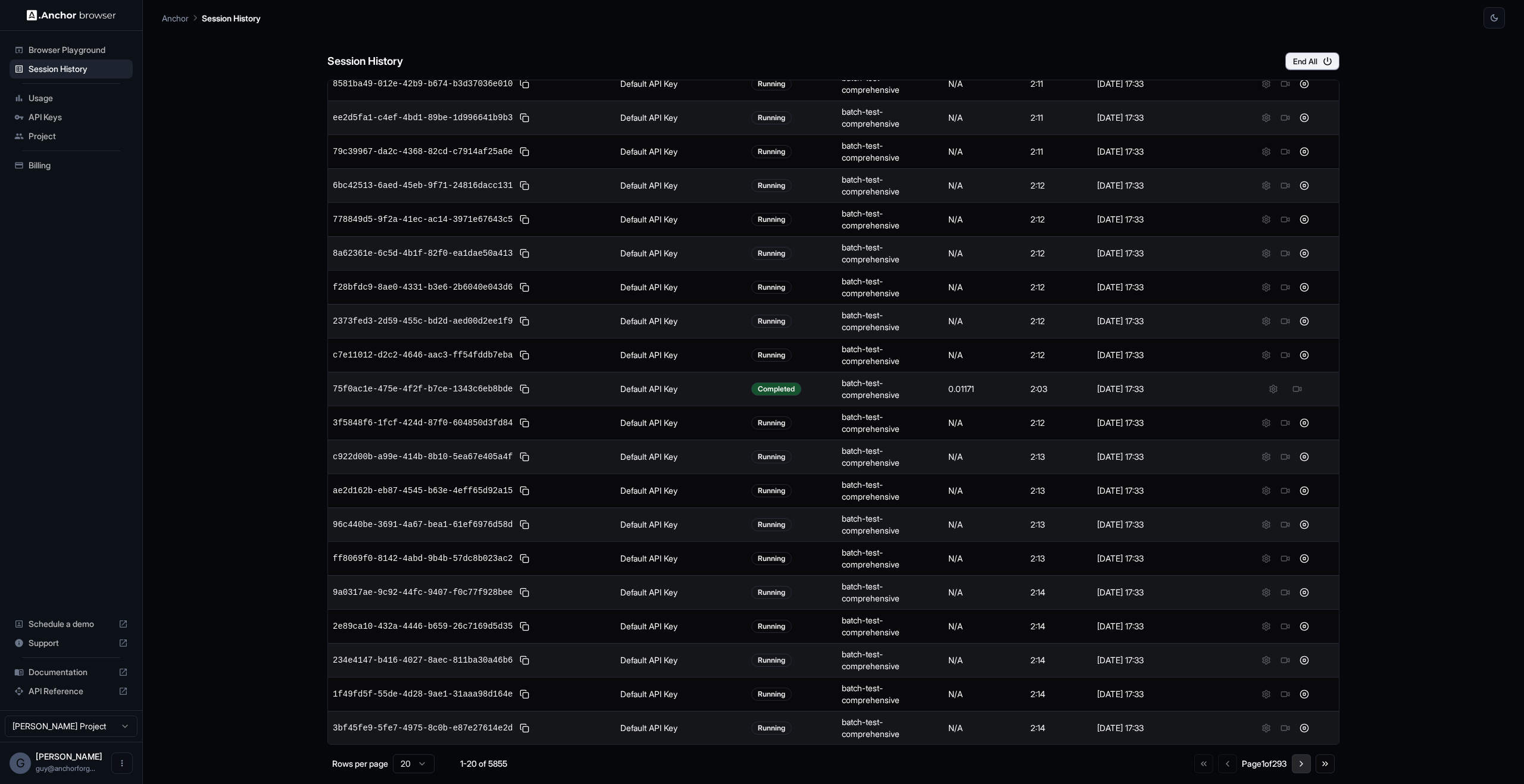
click at [1299, 763] on button "Go to next page" at bounding box center [1301, 764] width 19 height 19
click at [1298, 763] on button "Go to next page" at bounding box center [1301, 764] width 19 height 19
click at [1298, 765] on button "Go to next page" at bounding box center [1301, 764] width 19 height 19
click at [1297, 764] on button "Go to next page" at bounding box center [1301, 764] width 19 height 19
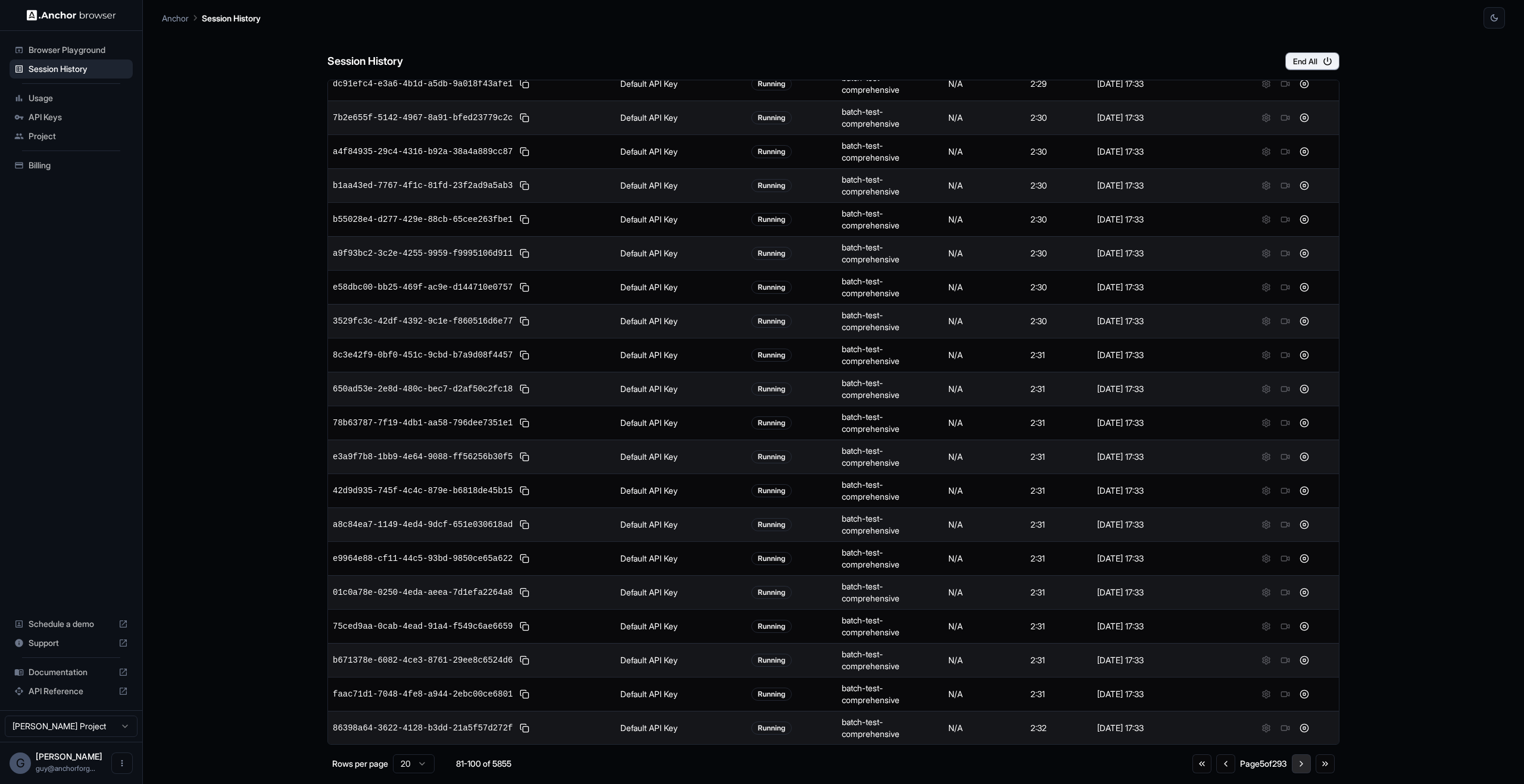
click at [1297, 764] on button "Go to next page" at bounding box center [1301, 764] width 19 height 19
click at [1298, 764] on button "Go to next page" at bounding box center [1301, 764] width 19 height 19
click at [1299, 764] on button "Go to next page" at bounding box center [1301, 764] width 19 height 19
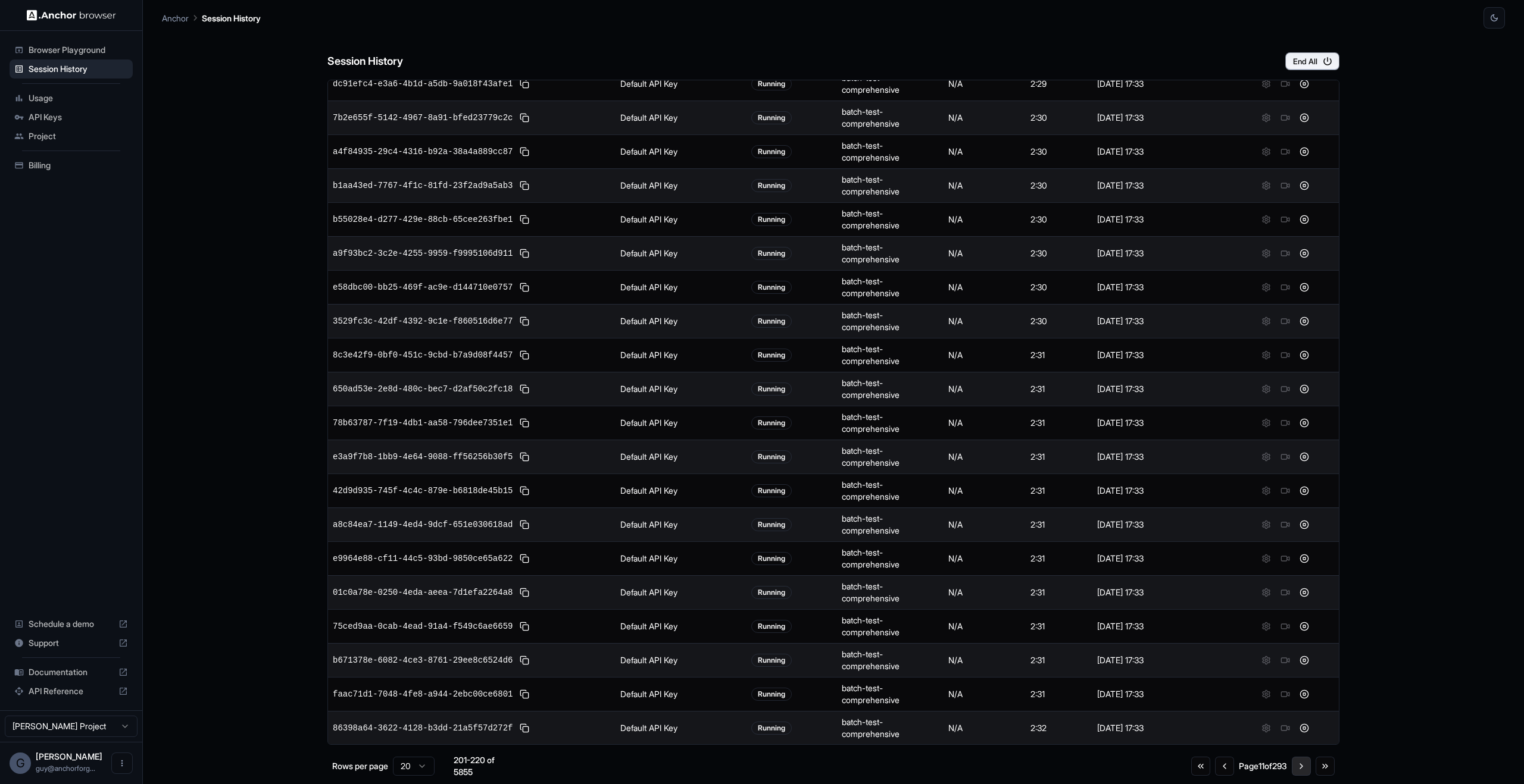
click at [1299, 764] on button "Go to next page" at bounding box center [1301, 766] width 19 height 19
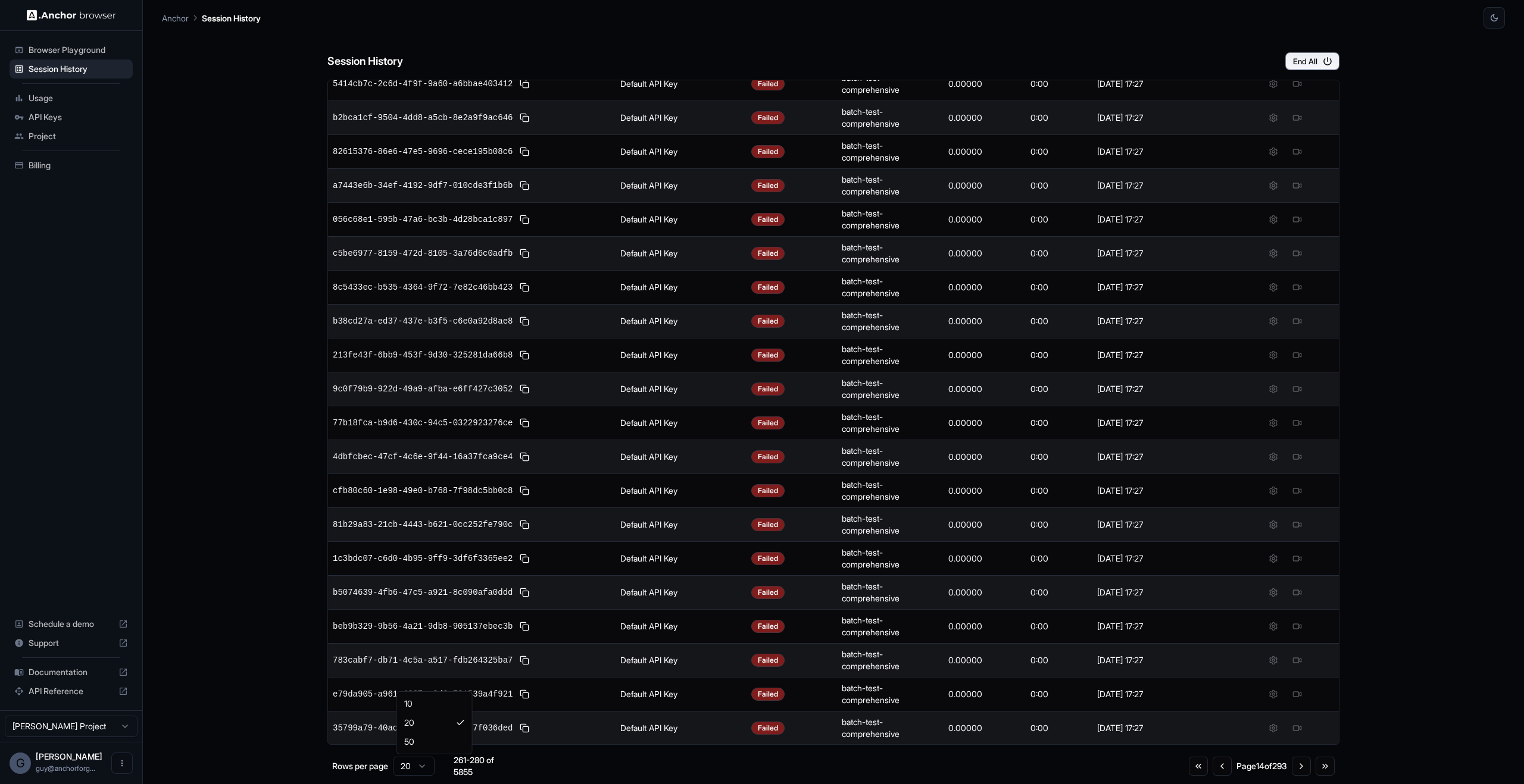
click at [413, 764] on html "Browser Playground Session History Usage API Keys Project Billing Schedule a de…" at bounding box center [762, 392] width 1524 height 784
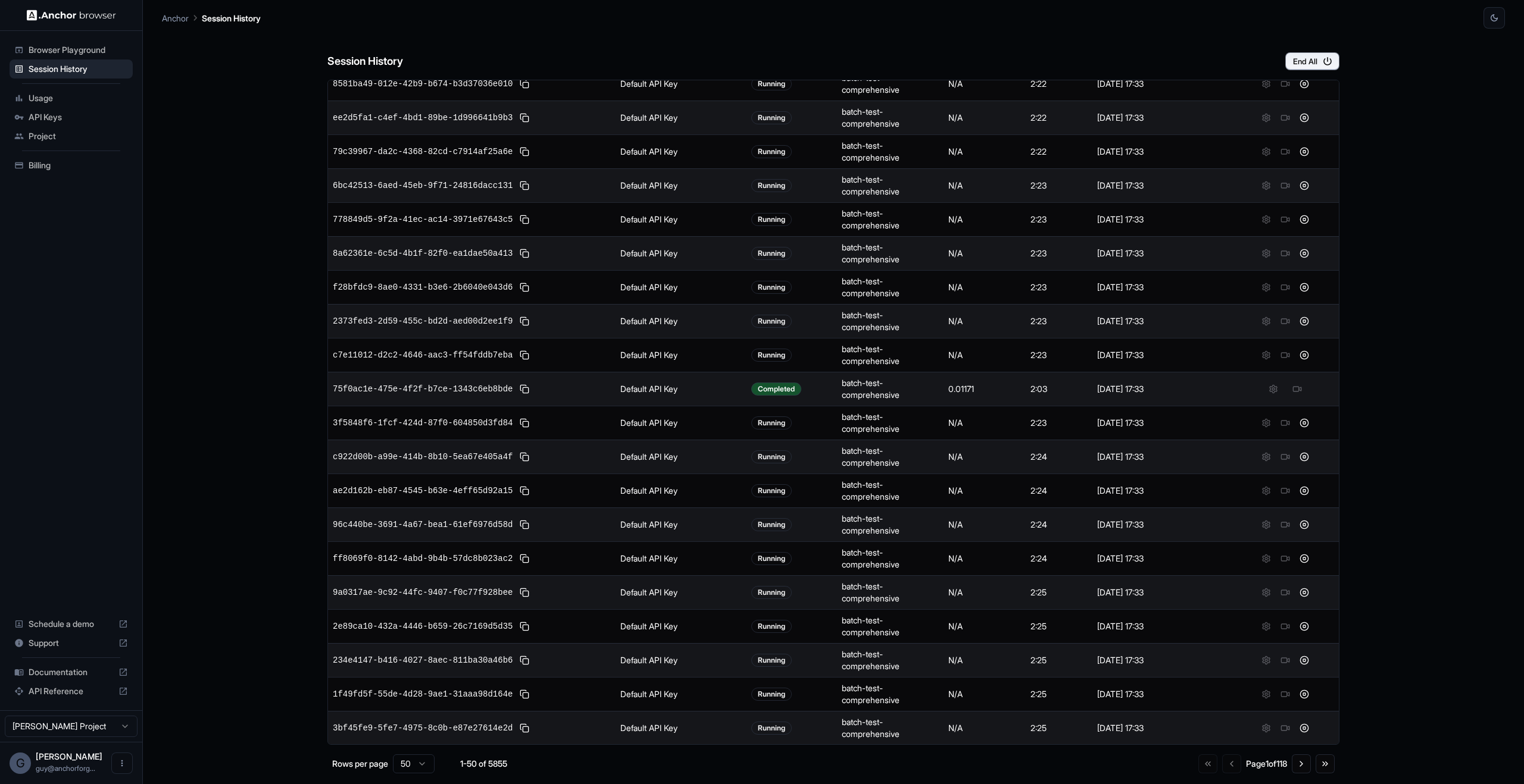
click at [1200, 764] on div "Go to first page Go to previous page Page 1 of 118 Go to next page Go to last p…" at bounding box center [1266, 764] width 137 height 19
click at [1198, 766] on div "Go to first page Go to previous page Page 1 of 118 Go to next page Go to last p…" at bounding box center [1266, 764] width 137 height 19
